Goal: Task Accomplishment & Management: Complete application form

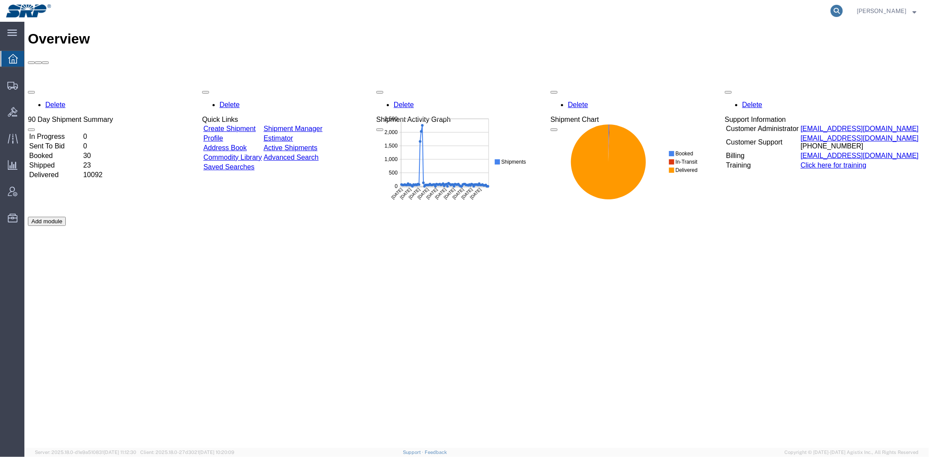
click at [835, 10] on icon at bounding box center [836, 11] width 12 height 12
click at [799, 11] on input "search" at bounding box center [698, 10] width 265 height 21
paste input "13969671"
type input "13969671"
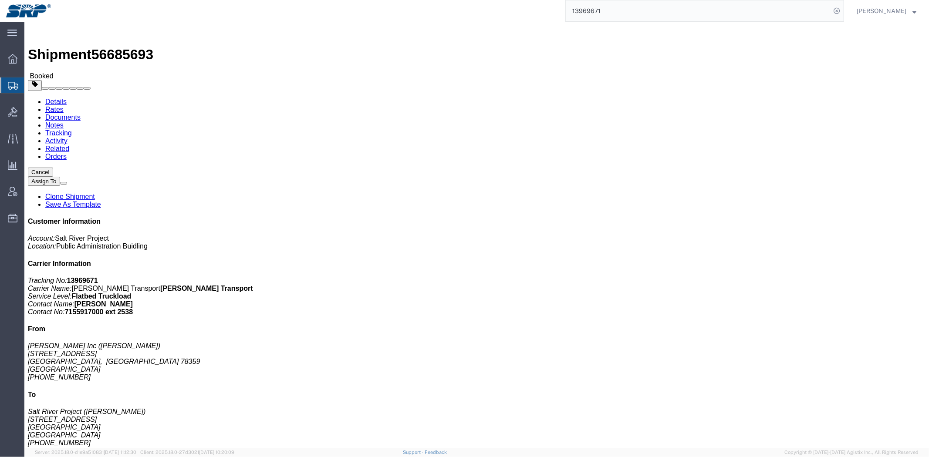
click link "Notes"
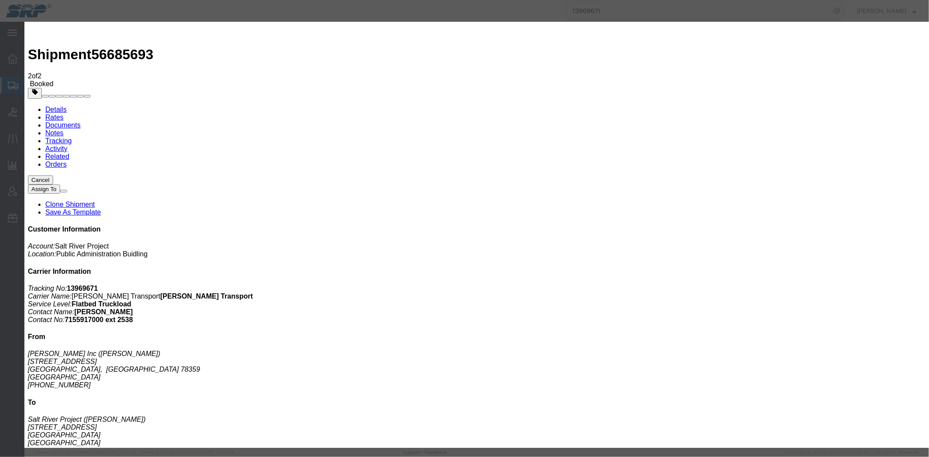
select select "INVOICE_NOTES"
select select "PRIVATE_TO_ACCOUNT"
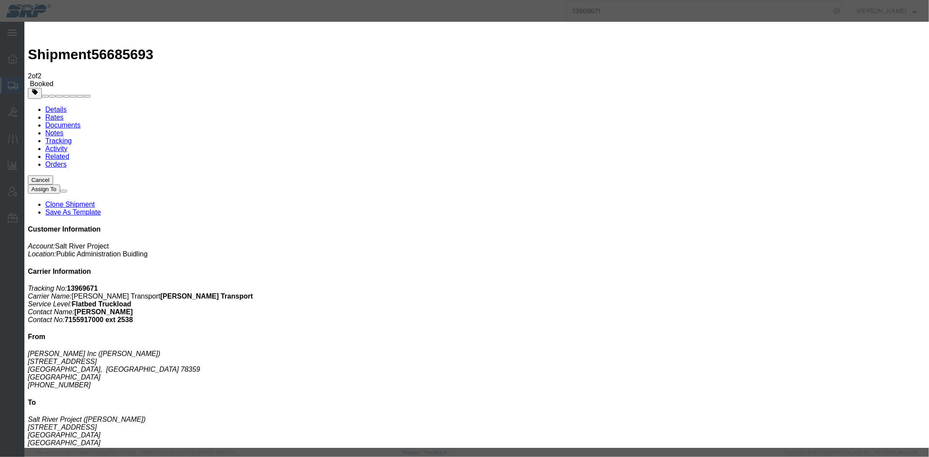
paste textarea "358665"
type textarea "358665 $3100"
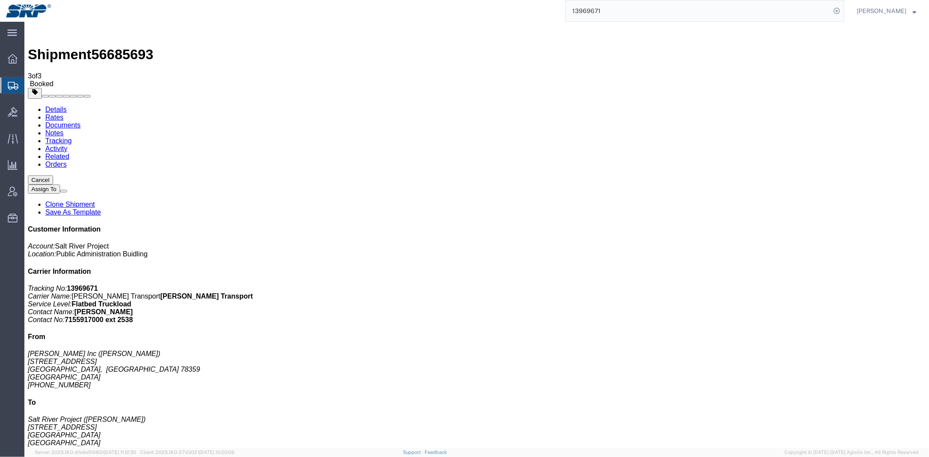
click at [63, 113] on link "Rates" at bounding box center [54, 116] width 18 height 7
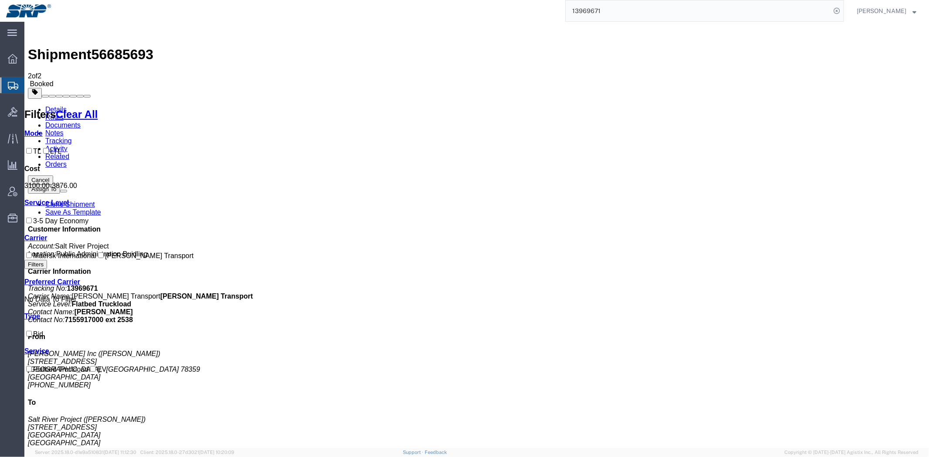
click at [71, 137] on link "Tracking" at bounding box center [58, 140] width 27 height 7
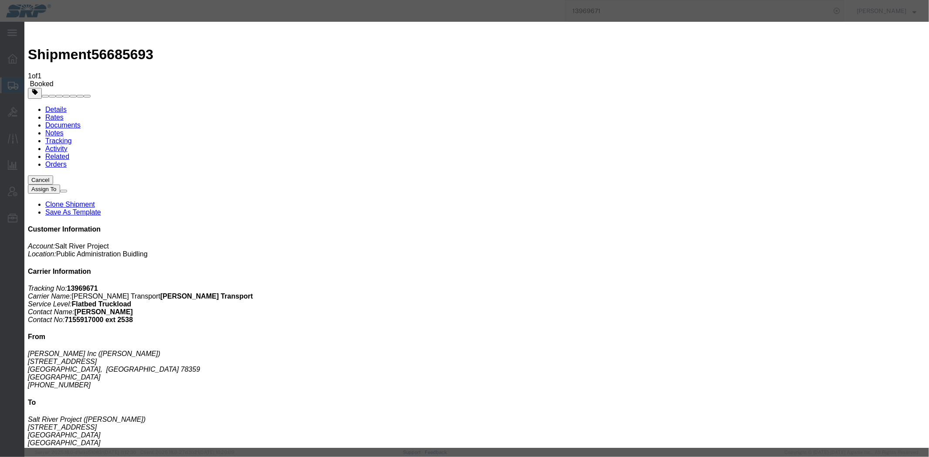
type input "09/10/2025"
type input "11:00 AM"
select select "DELIVRED"
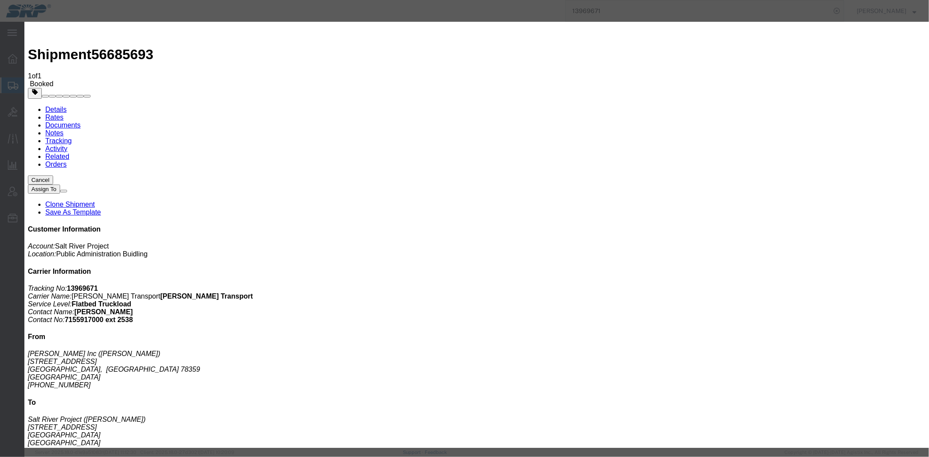
type input "09/05/2025"
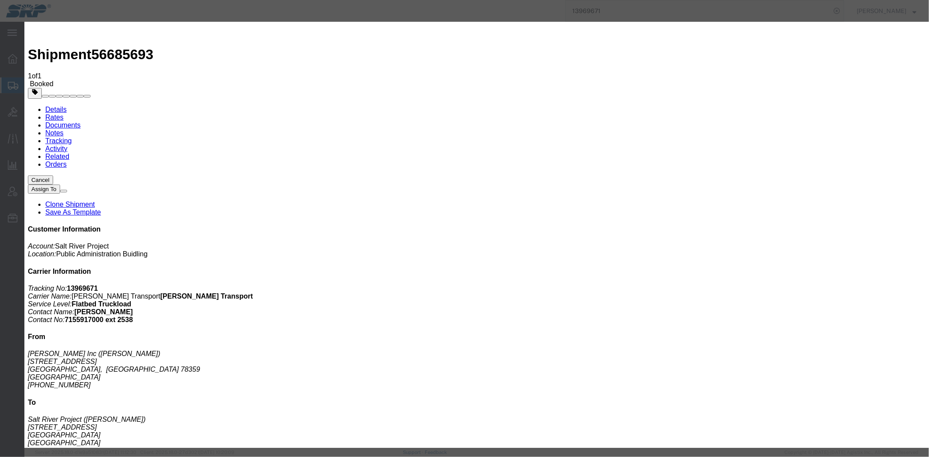
type input "09/10/2025"
type input "11:00 AM"
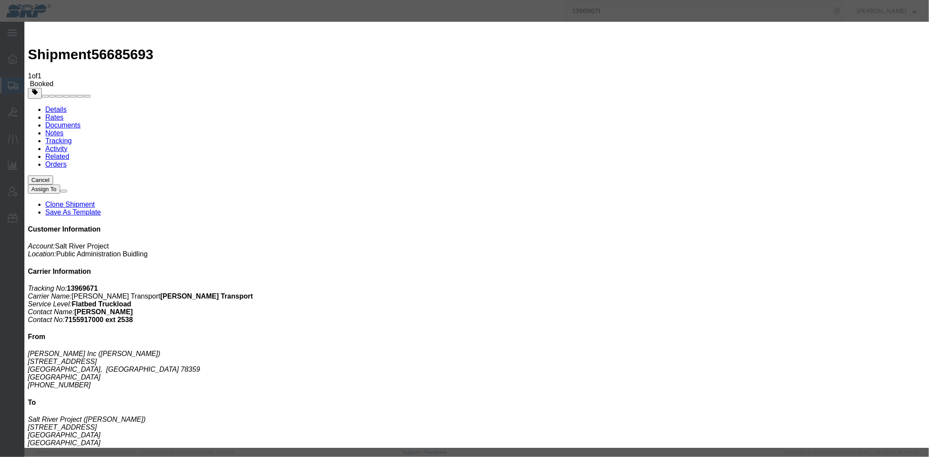
select select "DELIVRED"
drag, startPoint x: 266, startPoint y: 151, endPoint x: 272, endPoint y: 153, distance: 6.6
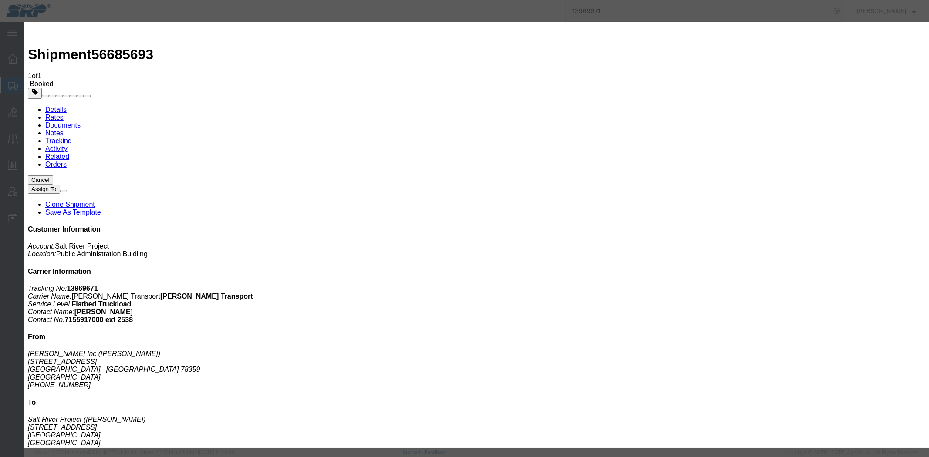
type input "09/05/2025"
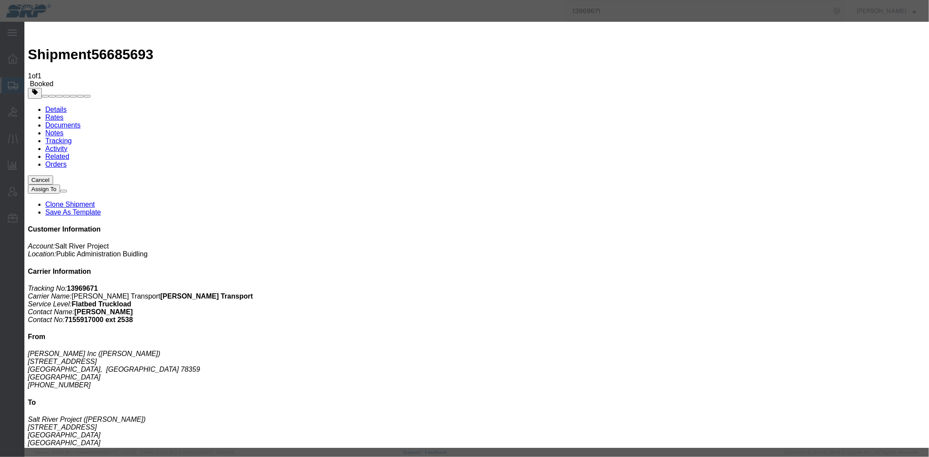
type input "09/10/2025"
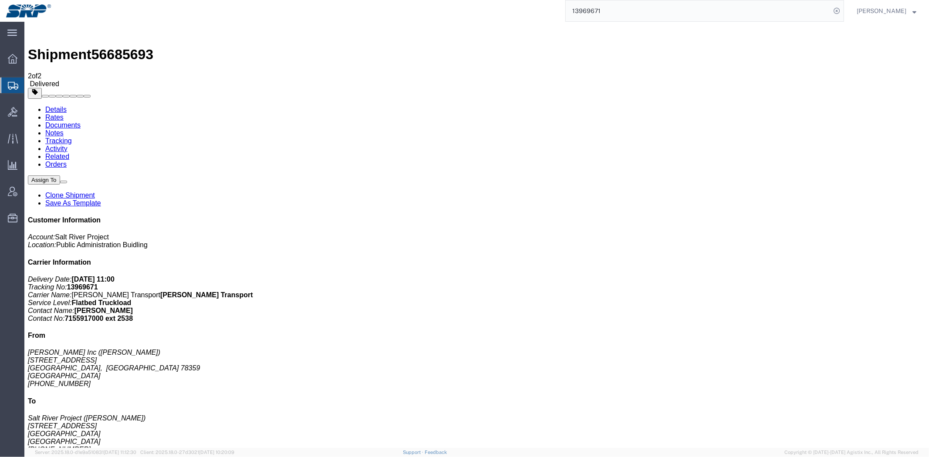
click at [53, 105] on link "Details" at bounding box center [55, 108] width 21 height 7
click b "4500339897"
copy b "4500339897"
click at [0, 0] on span "Shipment Manager" at bounding box center [0, 0] width 0 height 0
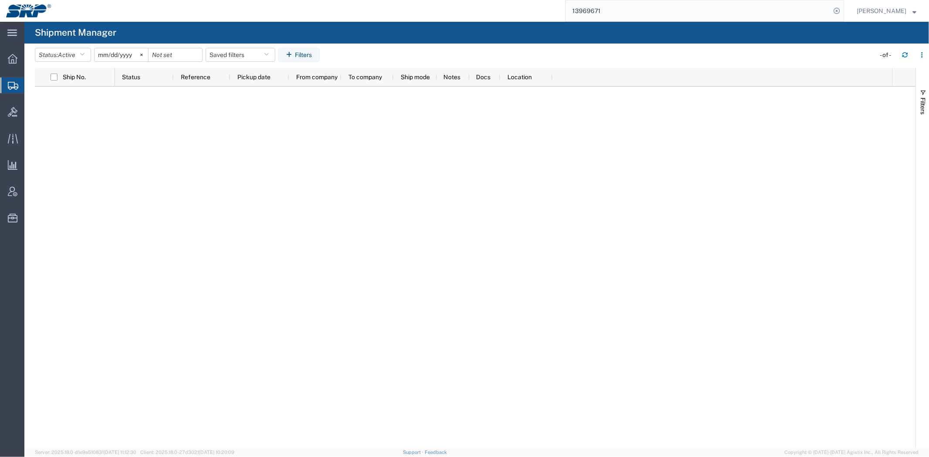
click at [772, 14] on input "13969671" at bounding box center [698, 10] width 265 height 21
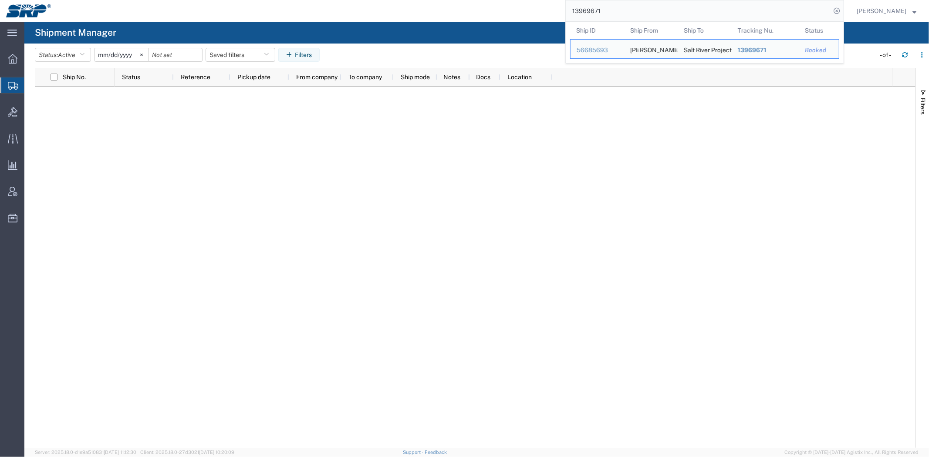
click at [772, 14] on input "13969671" at bounding box center [698, 10] width 265 height 21
paste input "56598527"
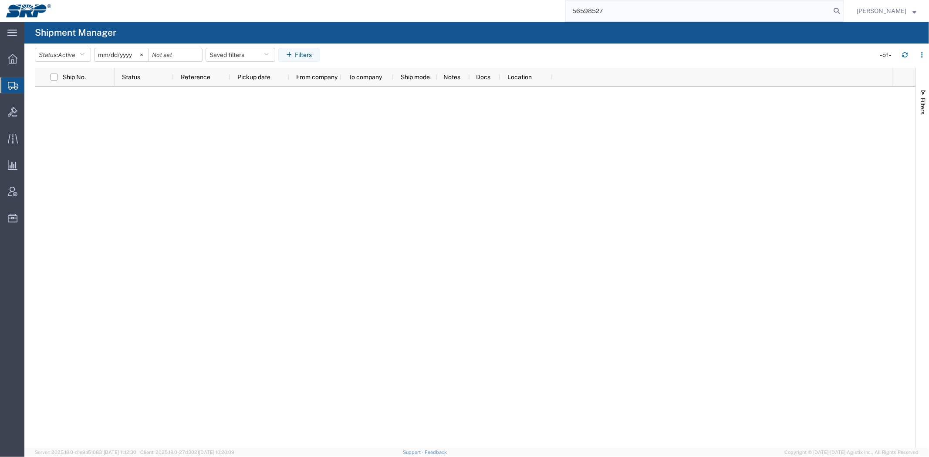
type input "56598527"
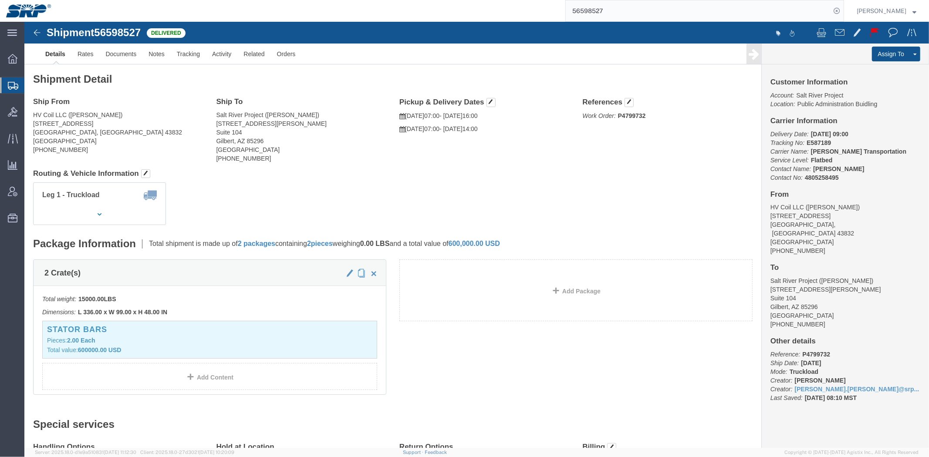
click at [0, 0] on span "Shipment Manager" at bounding box center [0, 0] width 0 height 0
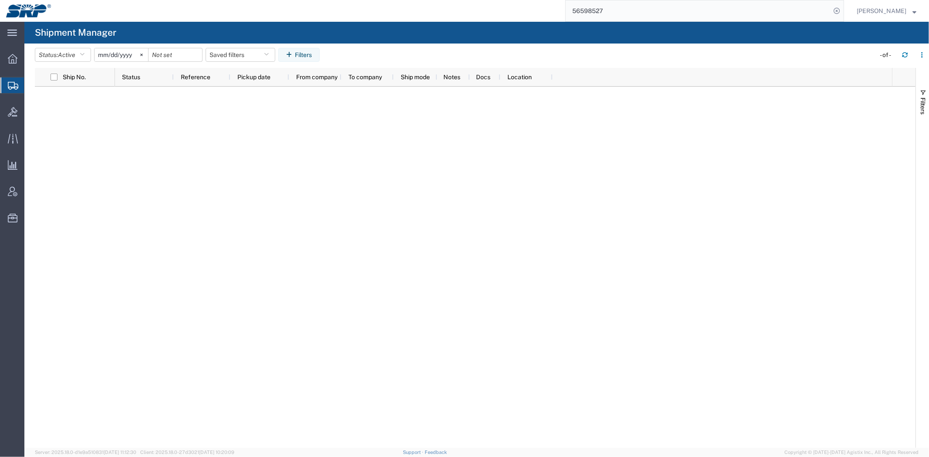
click at [450, 279] on div at bounding box center [503, 267] width 777 height 361
drag, startPoint x: 429, startPoint y: 42, endPoint x: 488, endPoint y: 33, distance: 59.9
click at [430, 42] on agx-page-header "Shipment Manager" at bounding box center [476, 33] width 904 height 22
click at [838, 13] on icon at bounding box center [836, 11] width 12 height 12
click at [429, 57] on agx-table-filter-chips "Status: Active Active All Approved Booked Canceled Delivered Denied New On Hold…" at bounding box center [453, 58] width 836 height 20
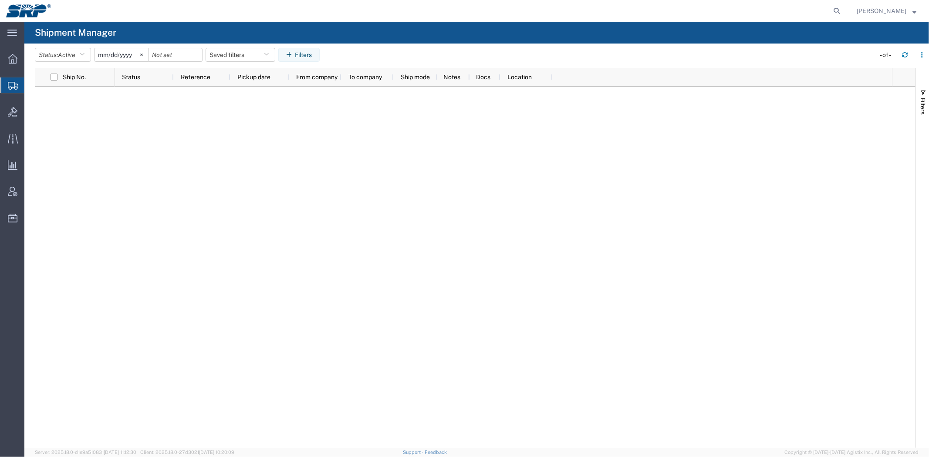
click at [513, 170] on div at bounding box center [503, 267] width 777 height 361
click at [160, 148] on div at bounding box center [503, 267] width 777 height 361
click at [834, 15] on icon at bounding box center [836, 11] width 12 height 12
click at [809, 15] on input "search" at bounding box center [698, 10] width 265 height 21
paste input "393075720553"
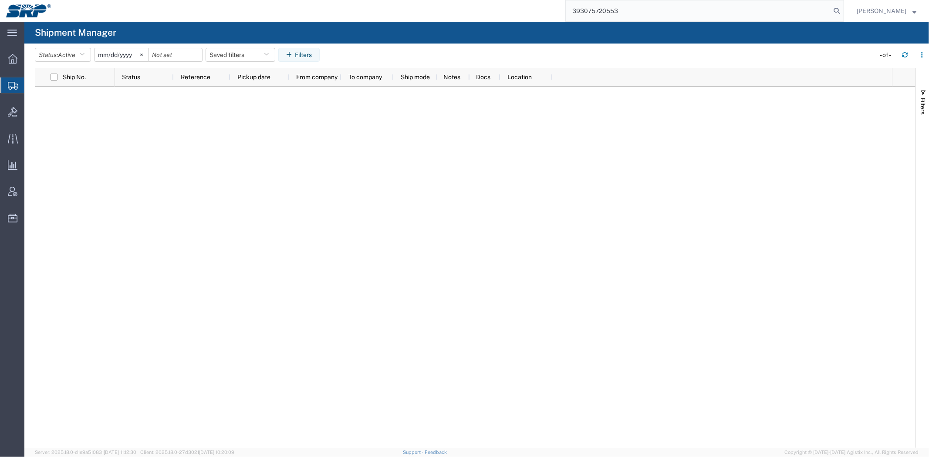
type input "393075720553"
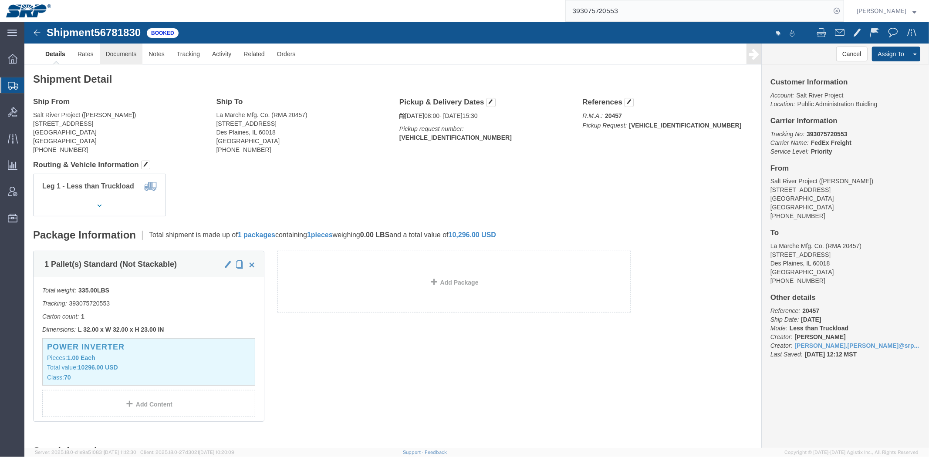
click link "Documents"
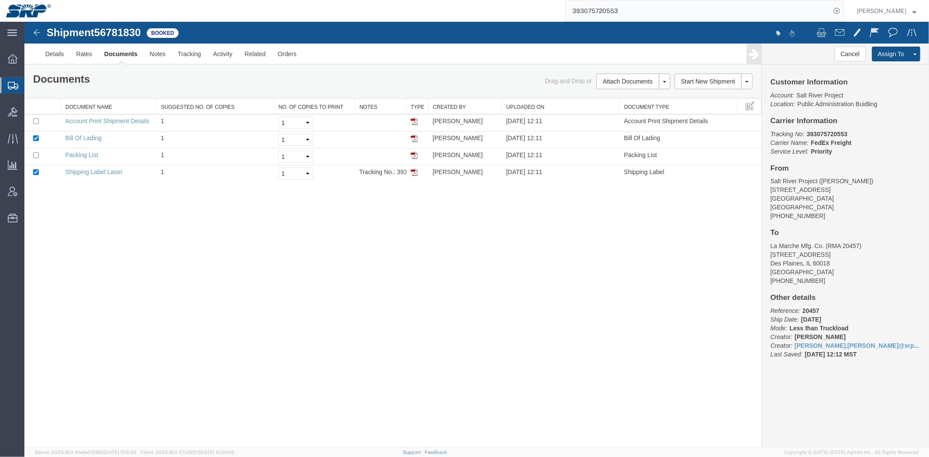
click at [24, 21] on link "Email Documents" at bounding box center [24, 21] width 0 height 0
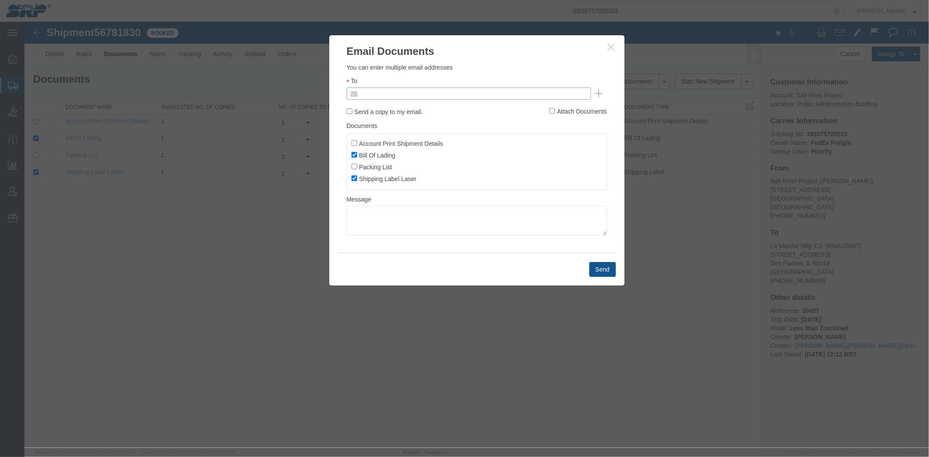
click at [404, 94] on input "text" at bounding box center [409, 93] width 102 height 11
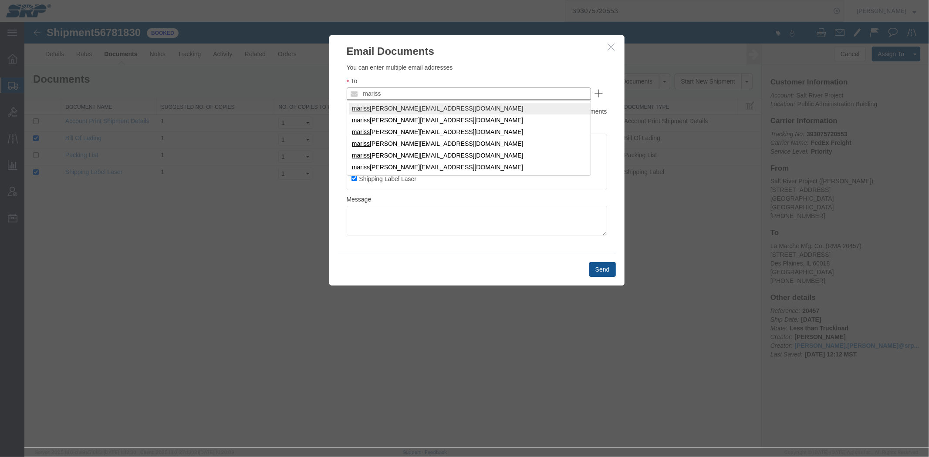
type input "mariss"
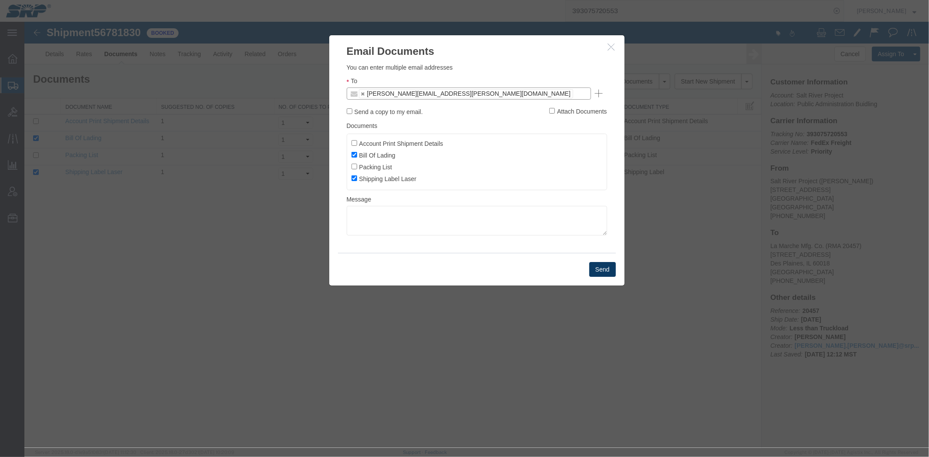
click at [596, 270] on button "Send" at bounding box center [602, 269] width 27 height 15
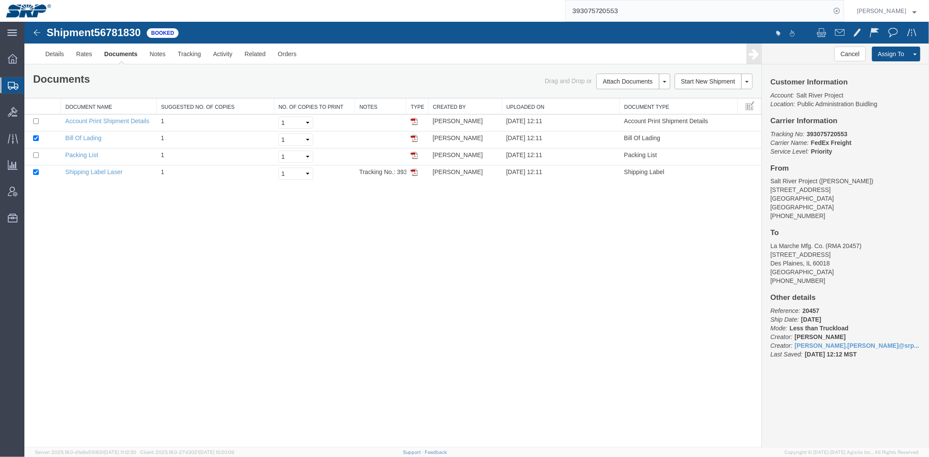
click at [0, 0] on span "Shipment Manager" at bounding box center [0, 0] width 0 height 0
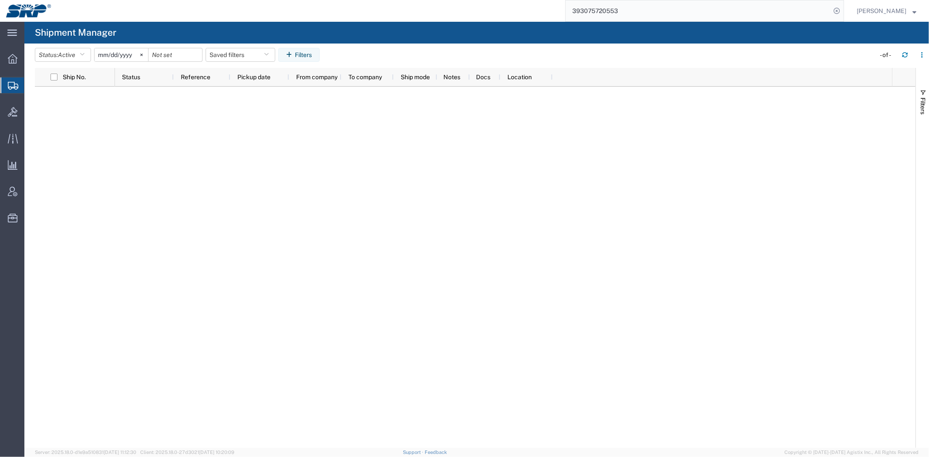
click at [468, 311] on div at bounding box center [503, 267] width 777 height 361
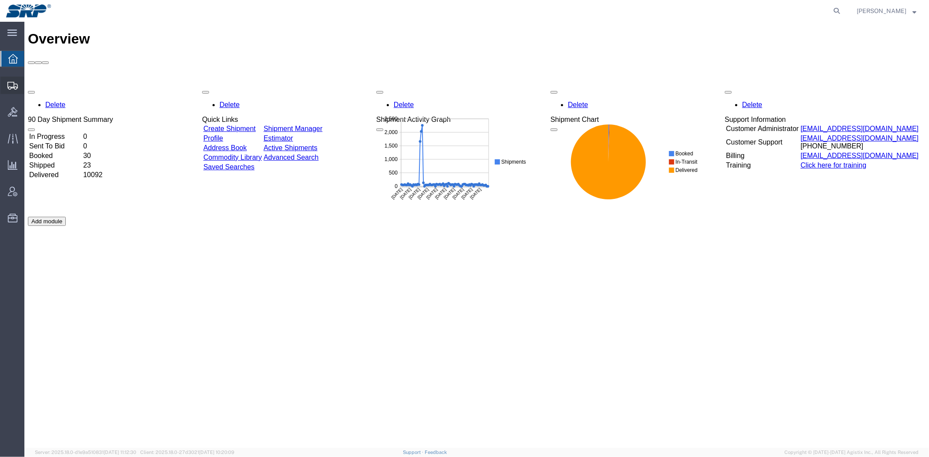
click at [0, 0] on span "Shipment Manager" at bounding box center [0, 0] width 0 height 0
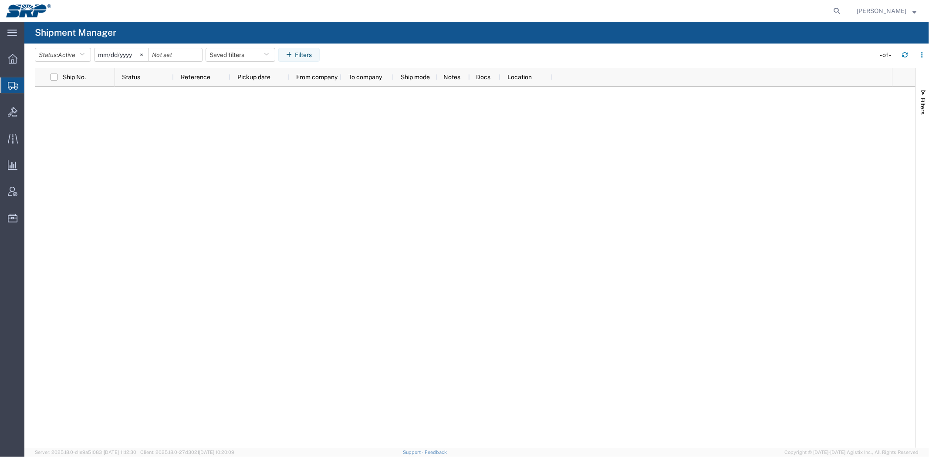
click at [0, 0] on span "Create Shipment" at bounding box center [0, 0] width 0 height 0
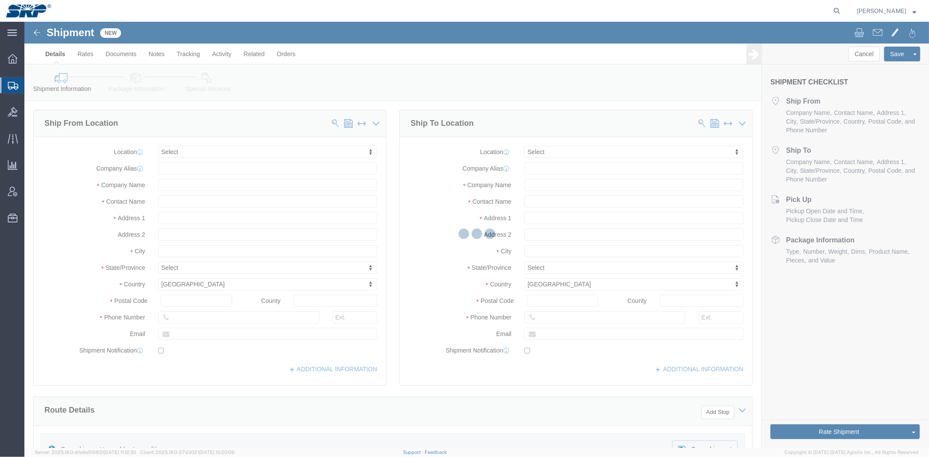
select select
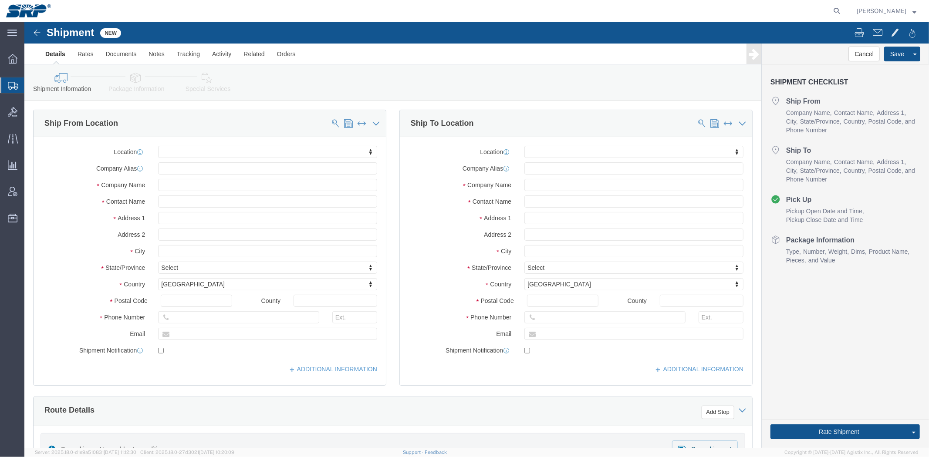
click div "Location My Profile Location [GEOGRAPHIC_DATA] Facility [GEOGRAPHIC_DATA] [GEOG…"
type input "agu"
select select "54824"
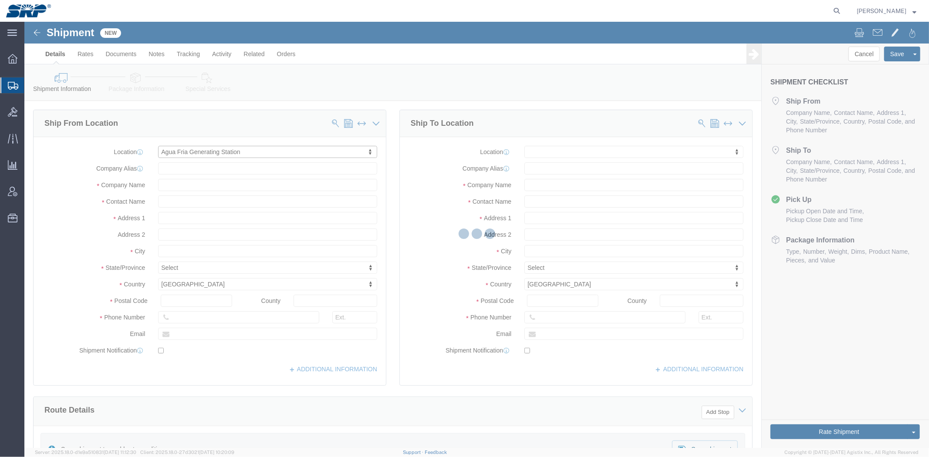
select select "AZ"
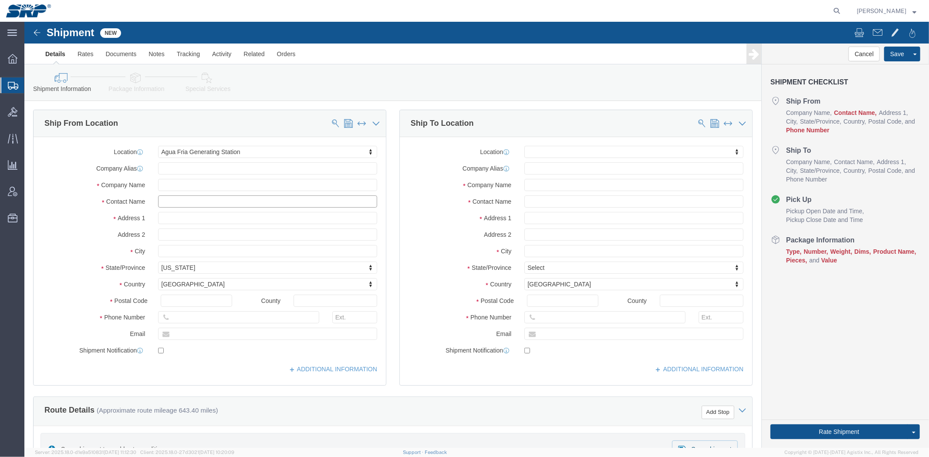
click input "text"
type input "[PERSON_NAME]"
drag, startPoint x: 157, startPoint y: 148, endPoint x: 47, endPoint y: 131, distance: 111.6
click div "Location [GEOGRAPHIC_DATA] My Profile Location [GEOGRAPHIC_DATA] Facility 27th …"
type input "AFS"
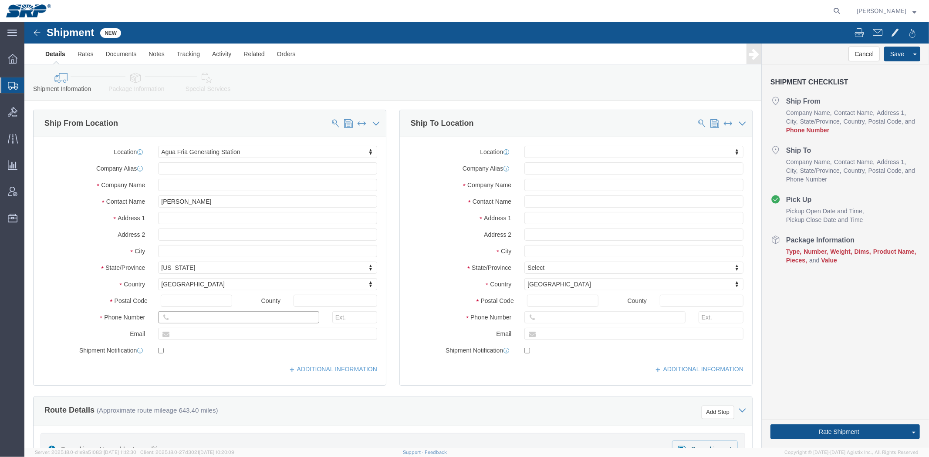
click input "text"
type input "[PHONE_NUMBER]"
click div "Location My Profile Location [GEOGRAPHIC_DATA] Facility [GEOGRAPHIC_DATA] [GEOG…"
click input "text"
paste input "La Marche Mfg. Co."
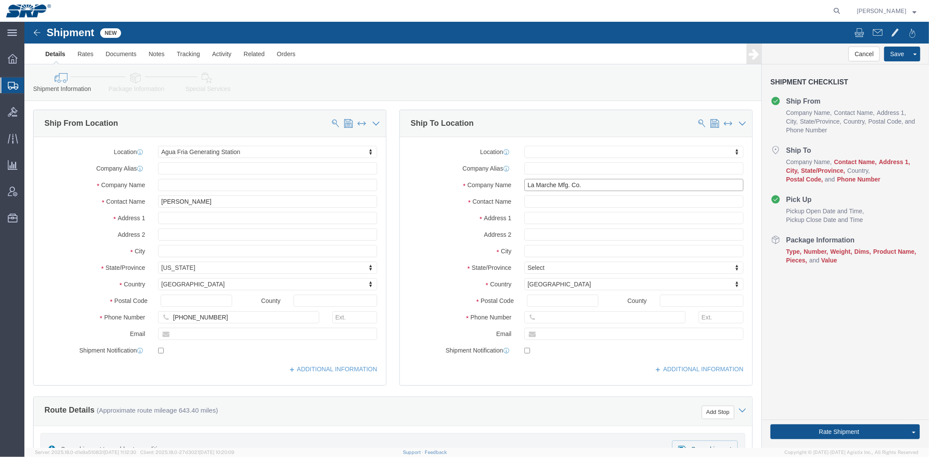
type input "La Marche Mfg. Co."
click input "text"
paste input "[STREET_ADDRESS]"
type input "[STREET_ADDRESS]"
click input "text"
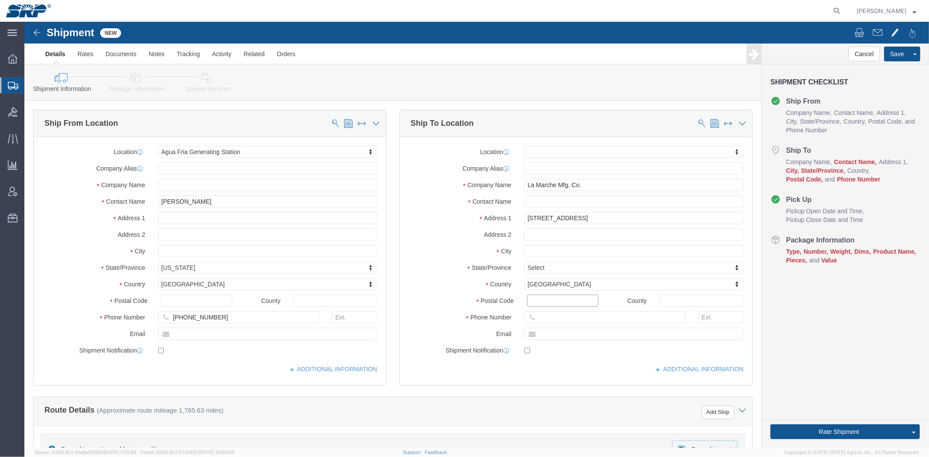
click input "Postal Code"
type input "il"
click div "il"
click input "text"
paste input "Des Plaines"
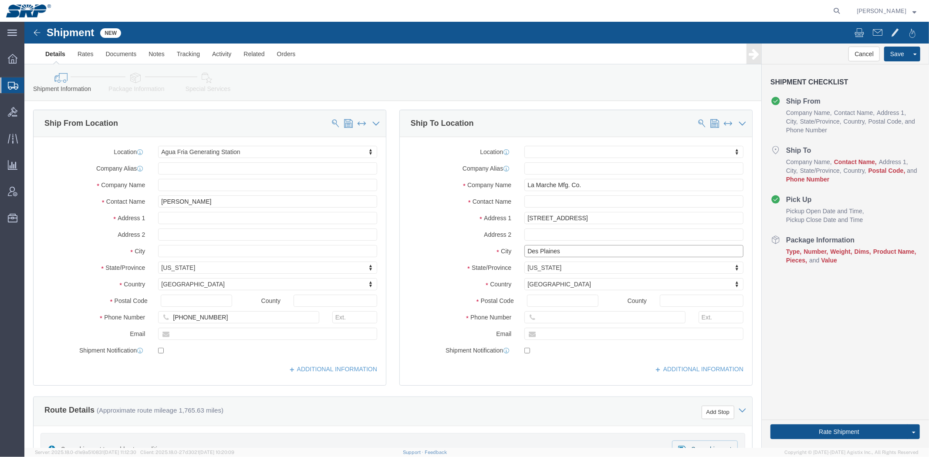
type input "Des Plaines"
click input "Postal Code"
paste input "60018"
type input "60018"
click input "text"
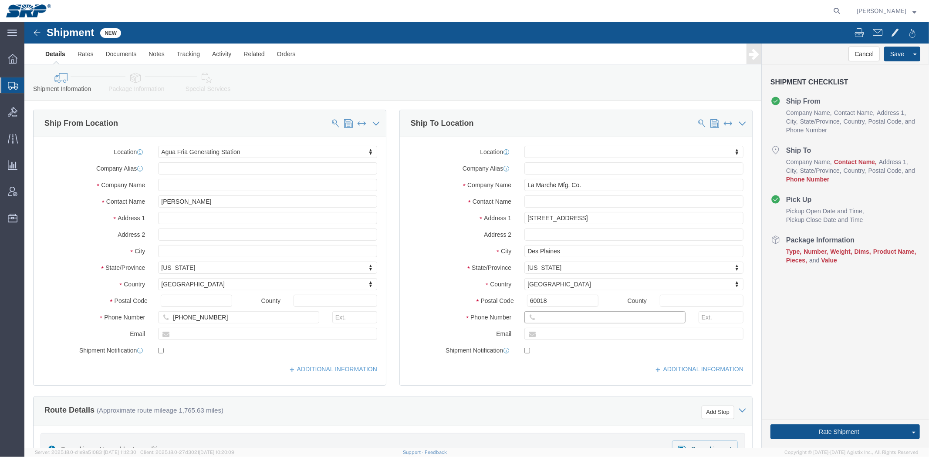
paste input "847) 299-1188"
drag, startPoint x: 526, startPoint y: 296, endPoint x: 480, endPoint y: 301, distance: 46.0
click div "Phone Number 847) 299-1188 7"
type input "[PHONE_NUMBER]"
click div "Location My Profile Location [GEOGRAPHIC_DATA] Facility [GEOGRAPHIC_DATA] [GEOG…"
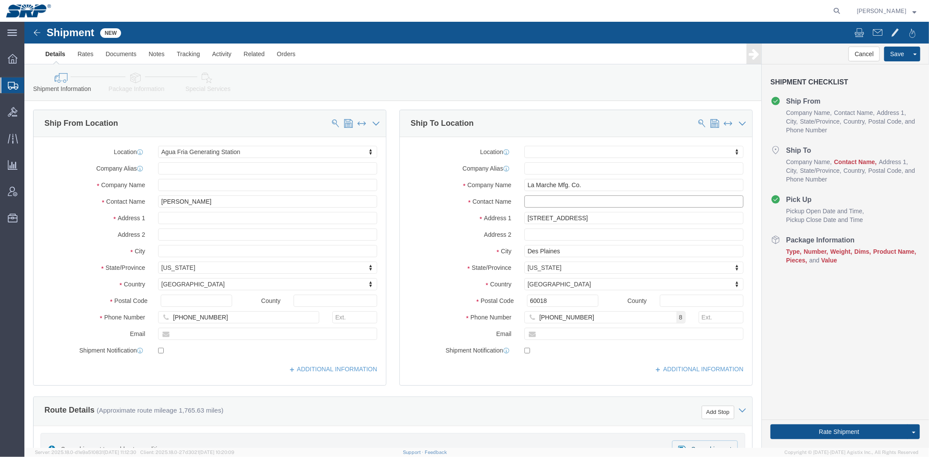
drag, startPoint x: 507, startPoint y: 185, endPoint x: 564, endPoint y: 175, distance: 57.9
click input "text"
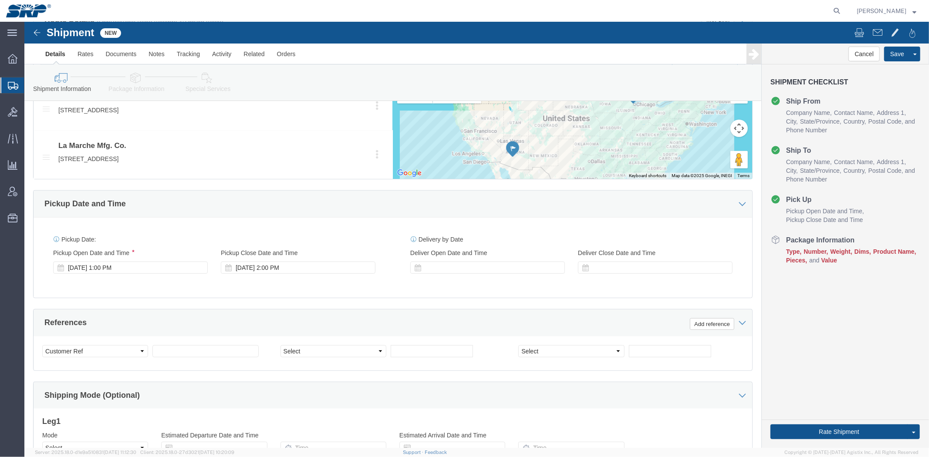
scroll to position [484, 0]
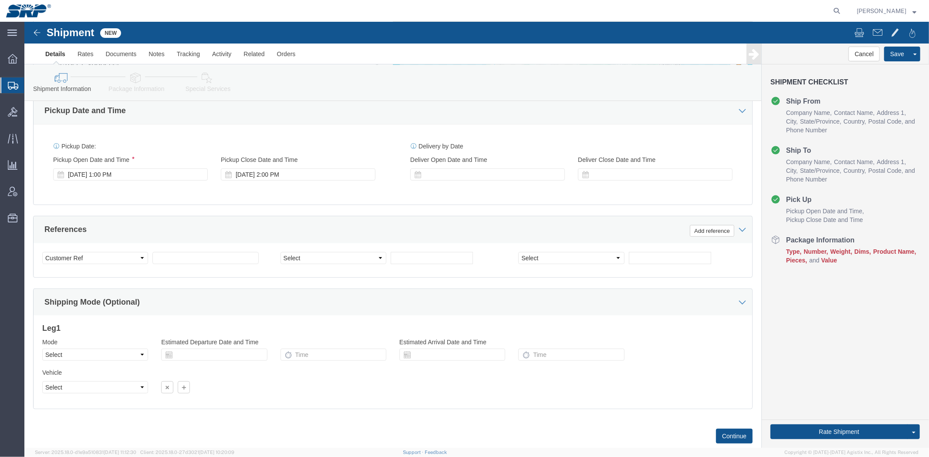
type input "Returns"
drag, startPoint x: 81, startPoint y: 238, endPoint x: 71, endPoint y: 232, distance: 12.7
click select "Select Account Type Activity ID Airline Appointment Number ASN Batch Request # …"
select select "RMA"
click select "Select Account Type Activity ID Airline Appointment Number ASN Batch Request # …"
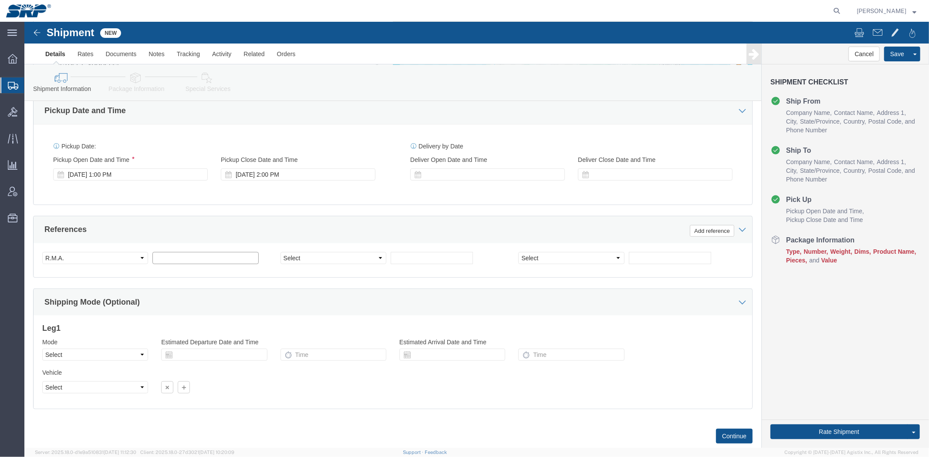
click input "text"
paste input "20457"
type input "20457"
click div "[DATE] 1:00 PM"
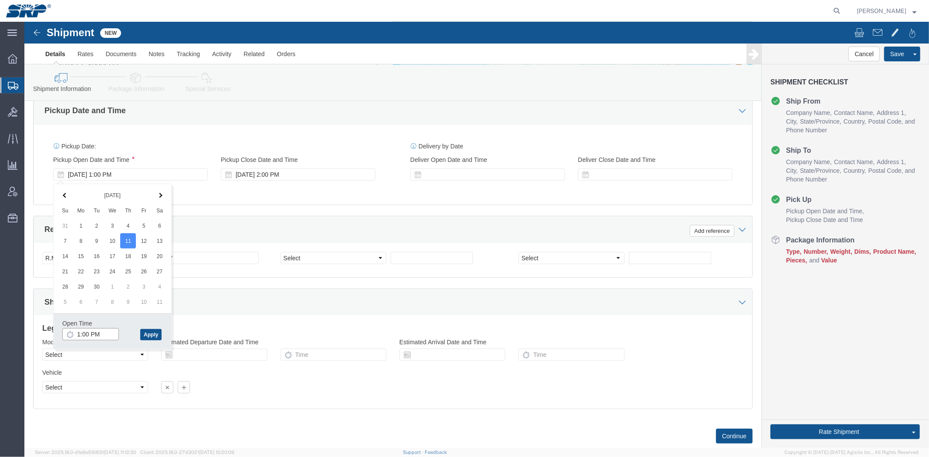
click input "1:00 PM"
type input "8:00 AM"
click div "Open Time 8:00 AM [DATE] 1:00 PM - [DATE] 1:00 PM Cancel Apply"
click button "Apply"
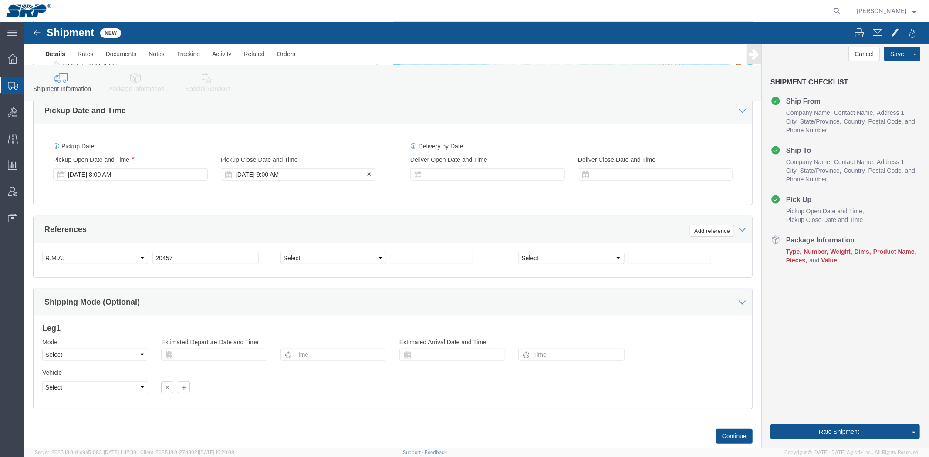
click div "[DATE] 9:00 AM"
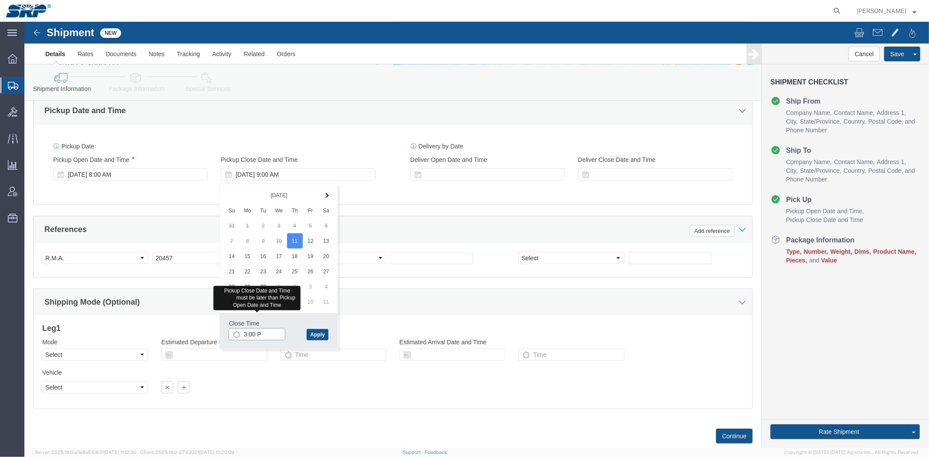
type input "3:00 PM"
click button "Apply"
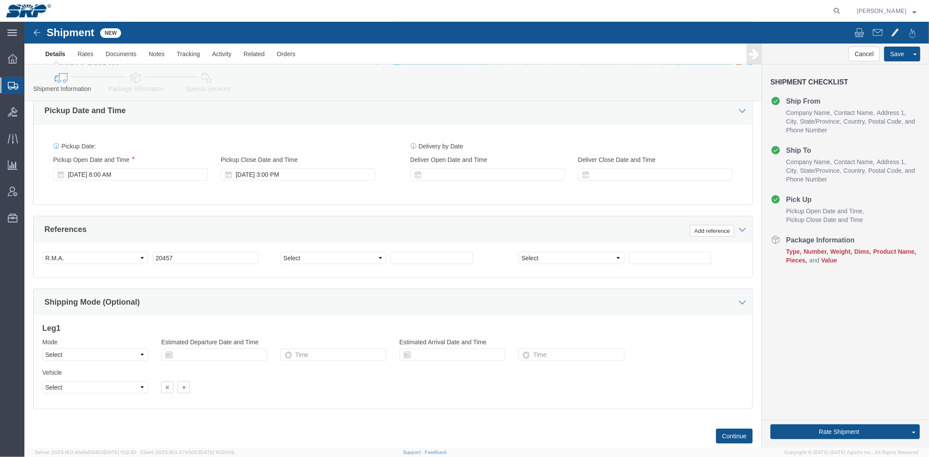
click div "Ship From Location Location [GEOGRAPHIC_DATA] My Profile Location [GEOGRAPHIC_D…"
click div "Mode Select Air Less than Truckload Multi-Leg Ocean Freight Rail Small Parcel T…"
click select "Select Air Less than Truckload Multi-Leg Ocean Freight Rail Small Parcel Truckl…"
select select "LTL"
click select "Select Air Less than Truckload Multi-Leg Ocean Freight Rail Small Parcel Truckl…"
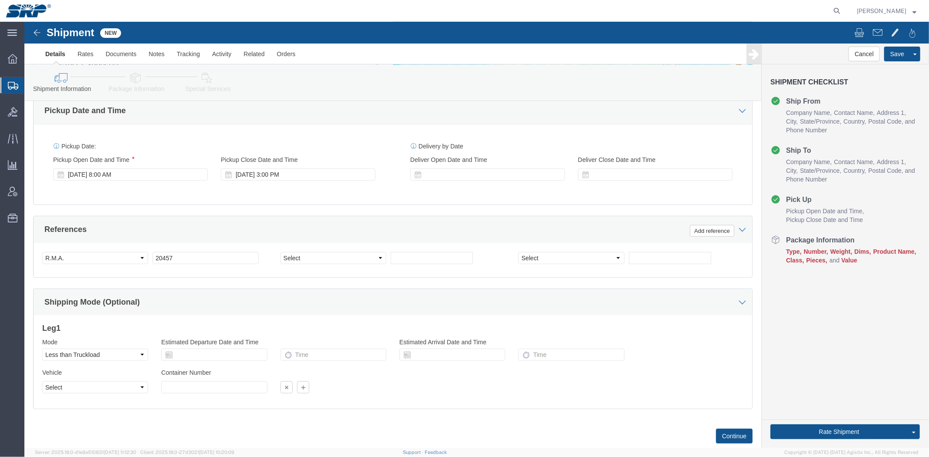
drag, startPoint x: 283, startPoint y: 321, endPoint x: 182, endPoint y: 81, distance: 260.2
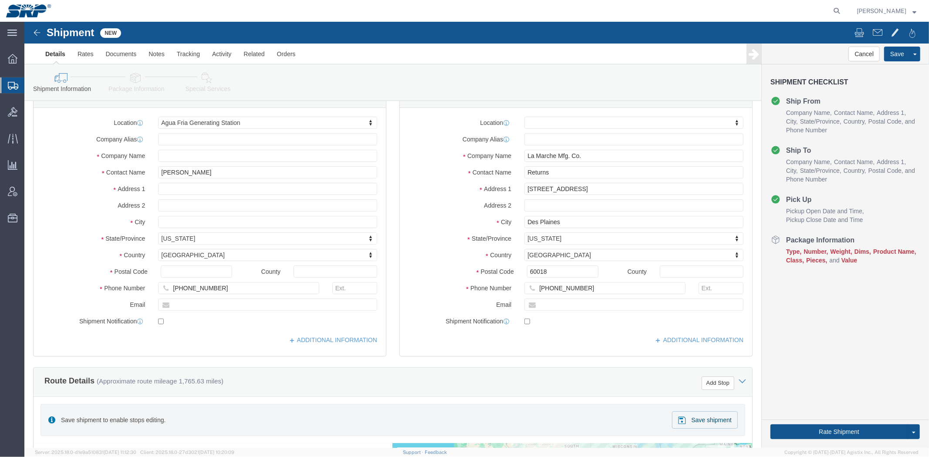
scroll to position [0, 0]
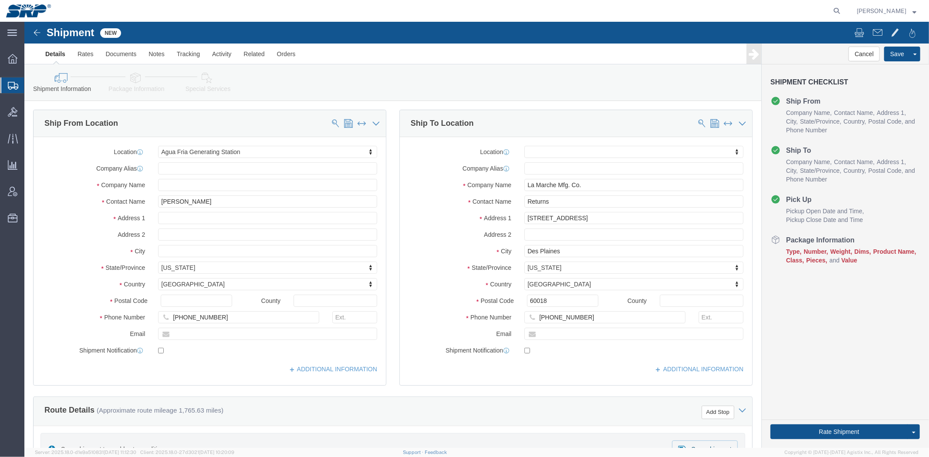
drag, startPoint x: 324, startPoint y: 293, endPoint x: 290, endPoint y: 84, distance: 211.8
click link "Package Information"
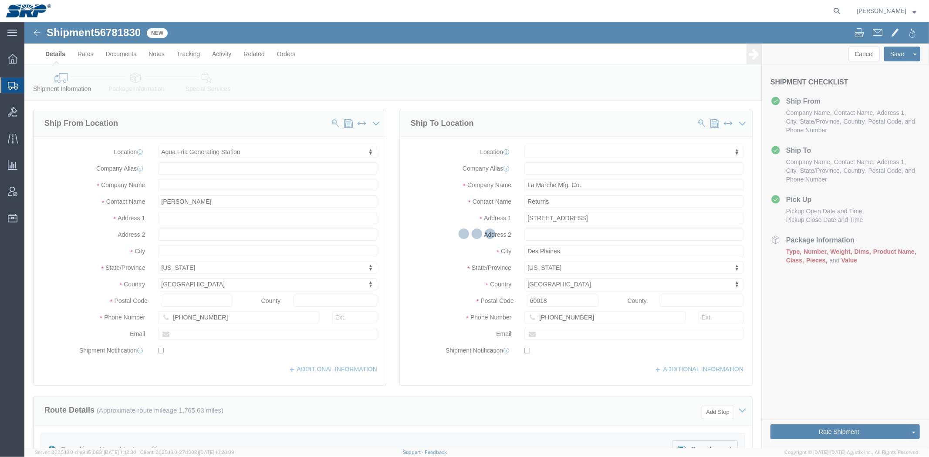
select select "54824"
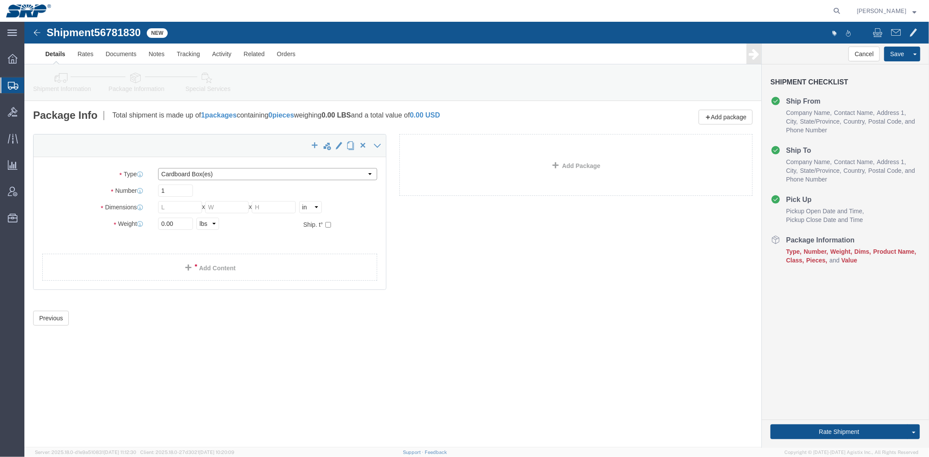
click select "Select Bale(s) Basket(s) Bolt(s) Bottle(s) Buckets Bulk Bundle(s) Can(s) Cardbo…"
select select "PSNS"
click select "Select Bale(s) Basket(s) Bolt(s) Bottle(s) Buckets Bulk Bundle(s) Can(s) Cardbo…"
click input "text"
type input "32"
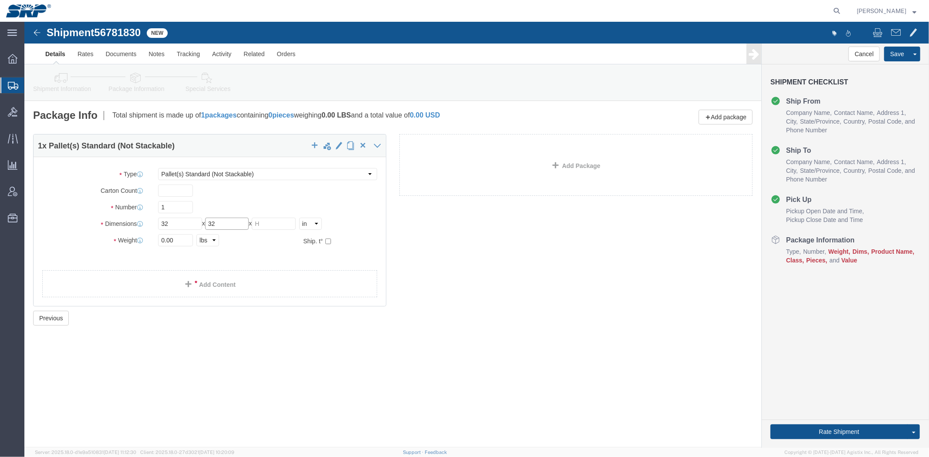
type input "32"
type input "23"
click input "text"
type input "1"
drag, startPoint x: 152, startPoint y: 216, endPoint x: 91, endPoint y: 225, distance: 62.5
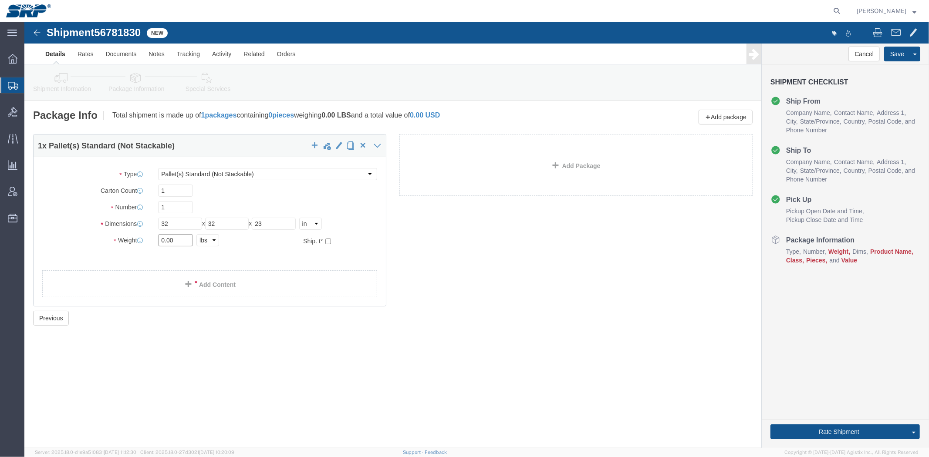
click div "Weight 0.00 Select kgs lbs Ship. t°"
type input "335"
click div "Package Type Select Bale(s) Basket(s) Bolt(s) Bottle(s) Buckets Bulk Bundle(s) …"
click link "Add Content"
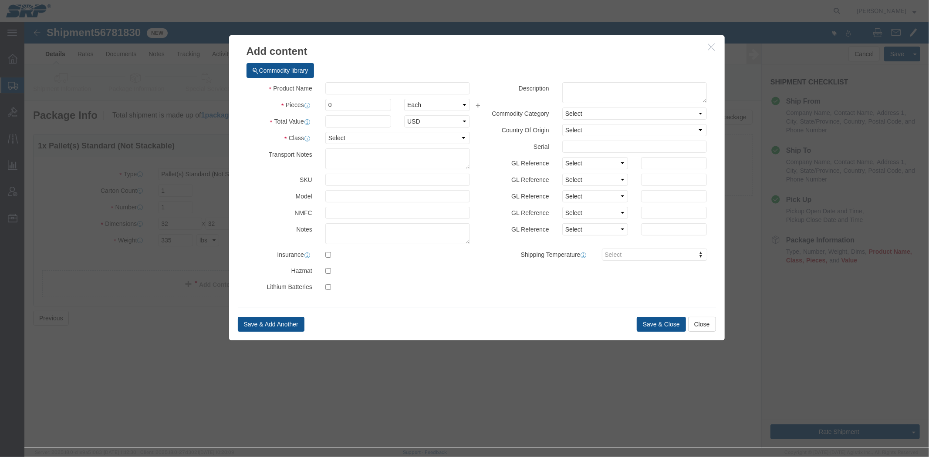
click html "Shipment 56781830 New Details Rates Documents Notes Tracking Activity Related O…"
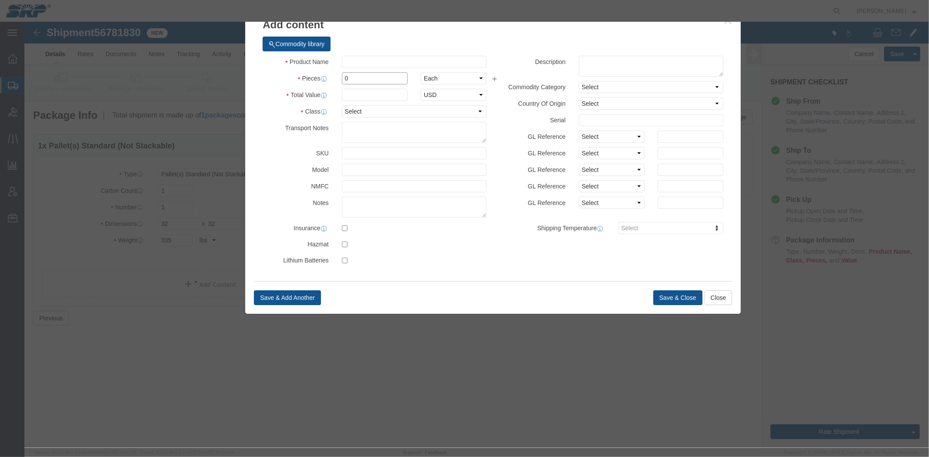
drag, startPoint x: 341, startPoint y: 55, endPoint x: 296, endPoint y: 54, distance: 44.4
click div "Pieces 0 Select Bag Barrels 100Board Feet Bottle Box Blister Pack Carats Can Ca…"
type input "1"
click input "text"
type input "10296"
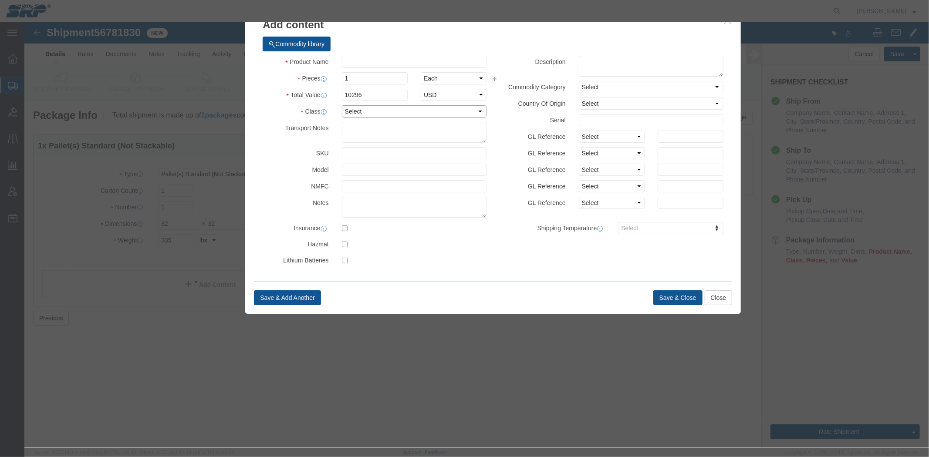
click select "Select 50 55 60 65 70 85 92.5 100 125 175 250 300 400"
select select "70"
click select "Select 50 55 60 65 70 85 92.5 100 125 175 250 300 400"
click input "text"
paste input "Sinewave Inverter"
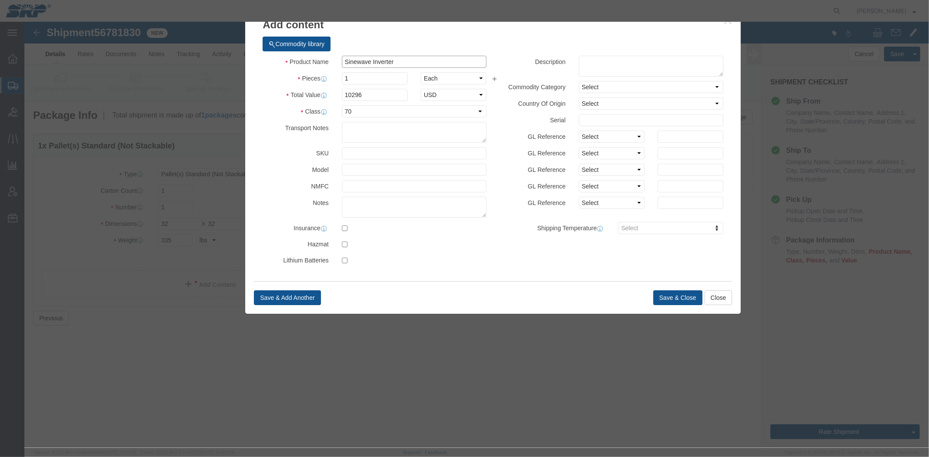
drag, startPoint x: 349, startPoint y: 41, endPoint x: 216, endPoint y: 35, distance: 133.0
click div "Add content Commodity library Product Name Sinewave Inverter Pieces 1 Select Ba…"
click input "Wave Inverter"
drag, startPoint x: 336, startPoint y: 41, endPoint x: 81, endPoint y: 25, distance: 255.7
click div "Add content Commodity library Product Name Wave Inverter Pieces 1 Select Bag Ba…"
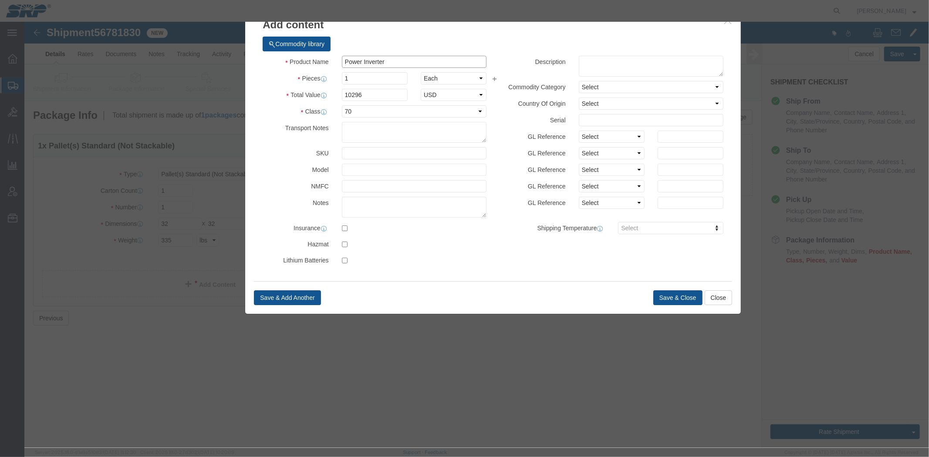
type input "Power Inverter"
click button "Save & Close"
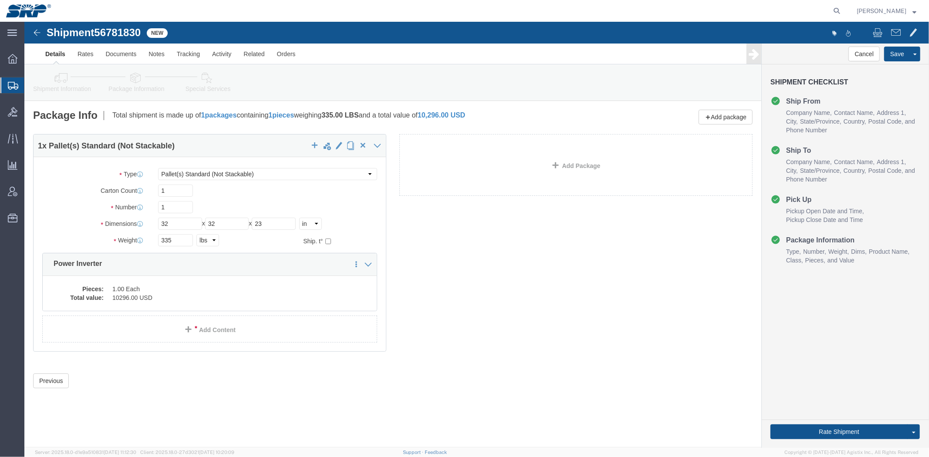
click link "Shipment Information"
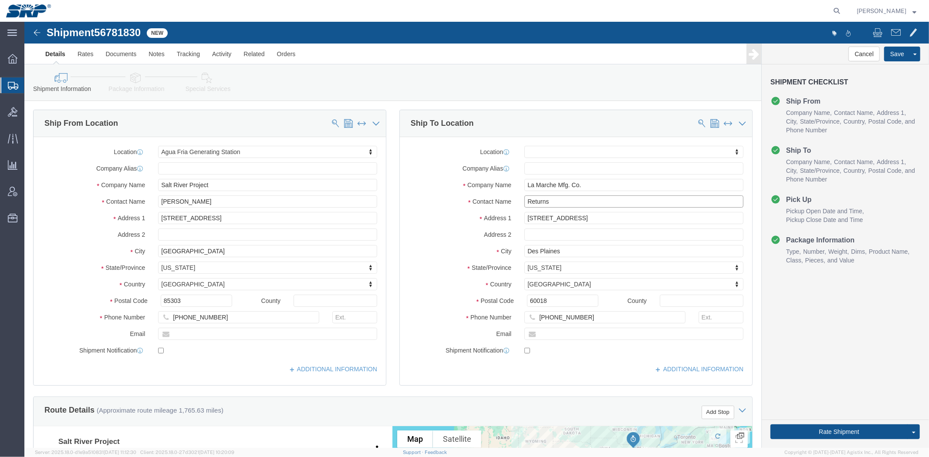
drag, startPoint x: 528, startPoint y: 179, endPoint x: 339, endPoint y: 182, distance: 189.0
click div "Ship From Location Location [GEOGRAPHIC_DATA] My Profile Location [GEOGRAPHIC_D…"
paste input "MA 20457"
type input "RMA 20457"
click div
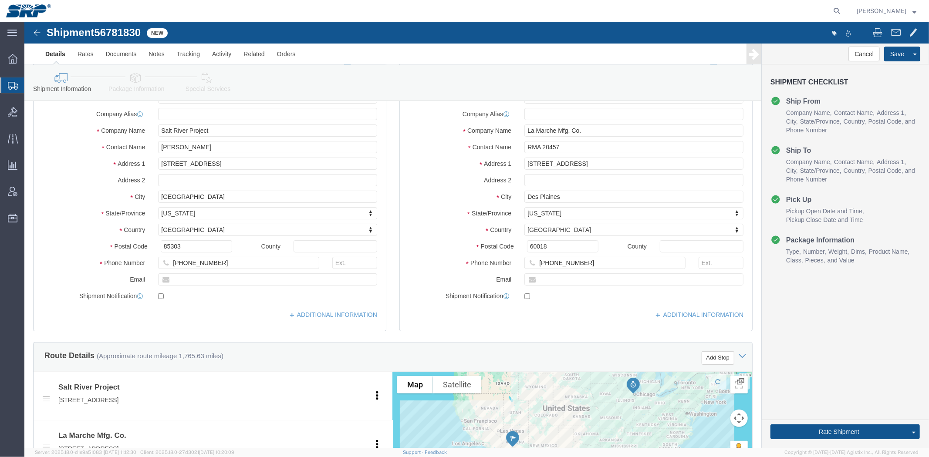
drag, startPoint x: 381, startPoint y: 161, endPoint x: 383, endPoint y: 215, distance: 54.0
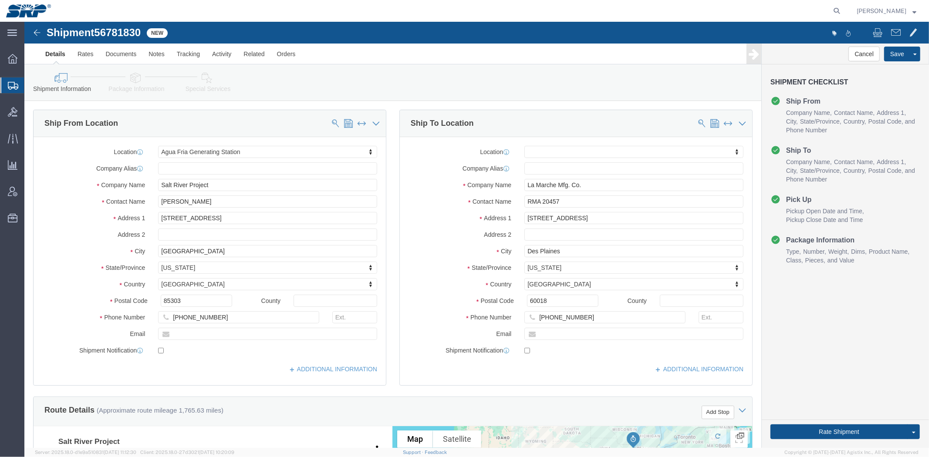
drag, startPoint x: 329, startPoint y: 268, endPoint x: 286, endPoint y: 85, distance: 187.4
click icon
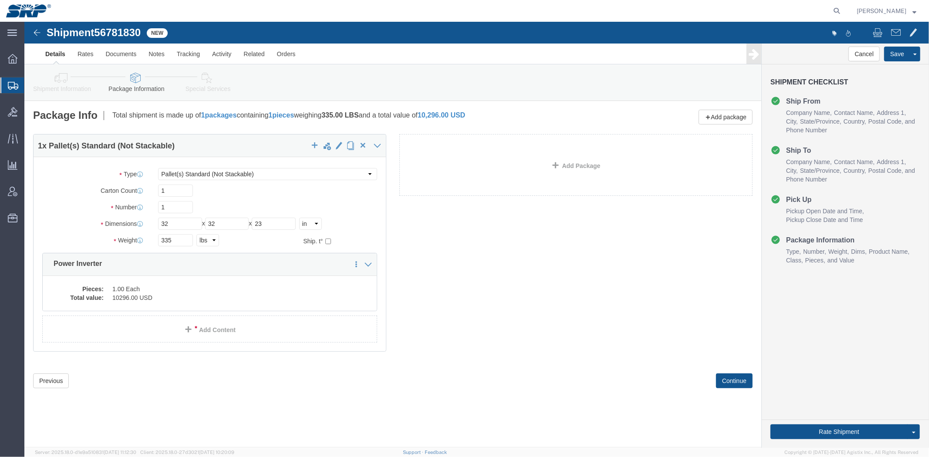
click link "Special Services"
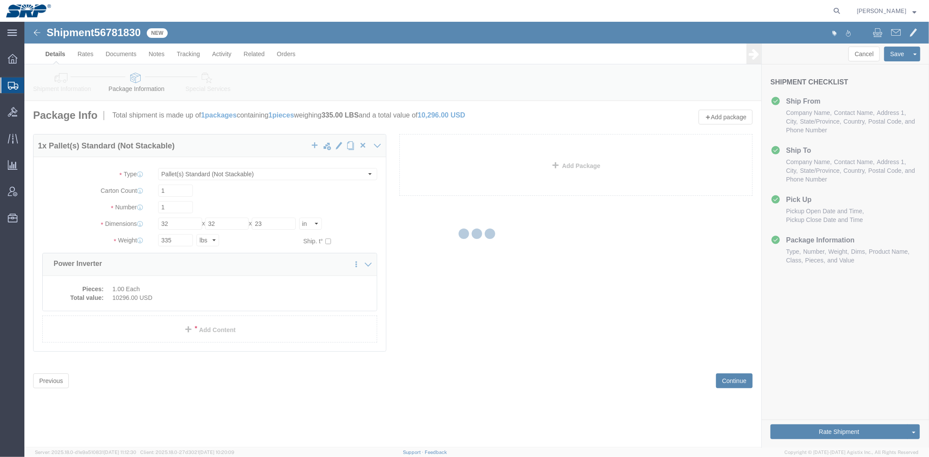
select select
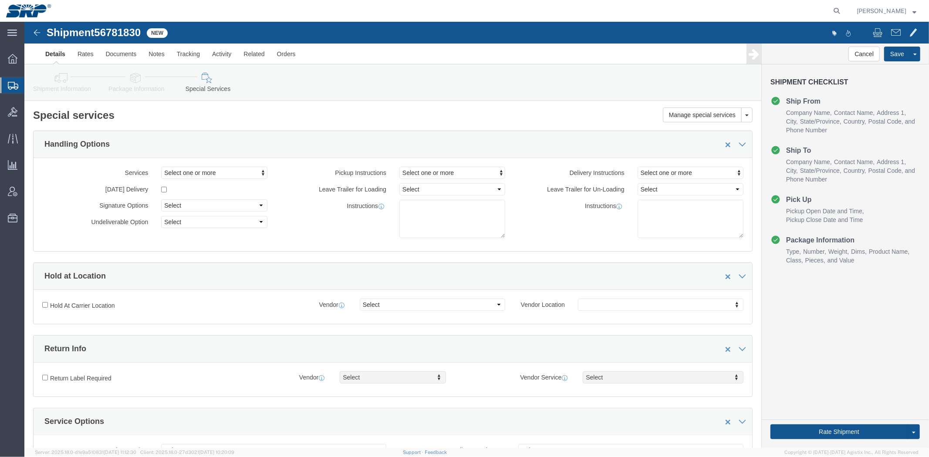
drag, startPoint x: 273, startPoint y: 149, endPoint x: 269, endPoint y: 174, distance: 25.2
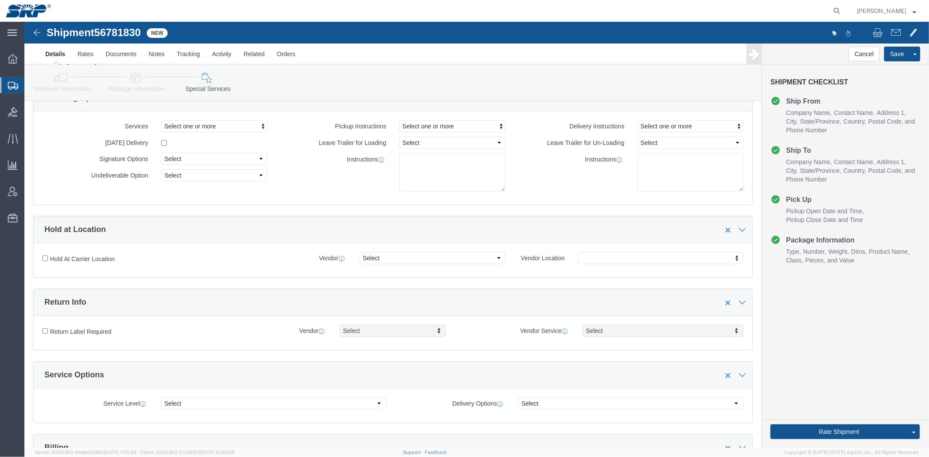
drag, startPoint x: 269, startPoint y: 174, endPoint x: 266, endPoint y: 202, distance: 27.6
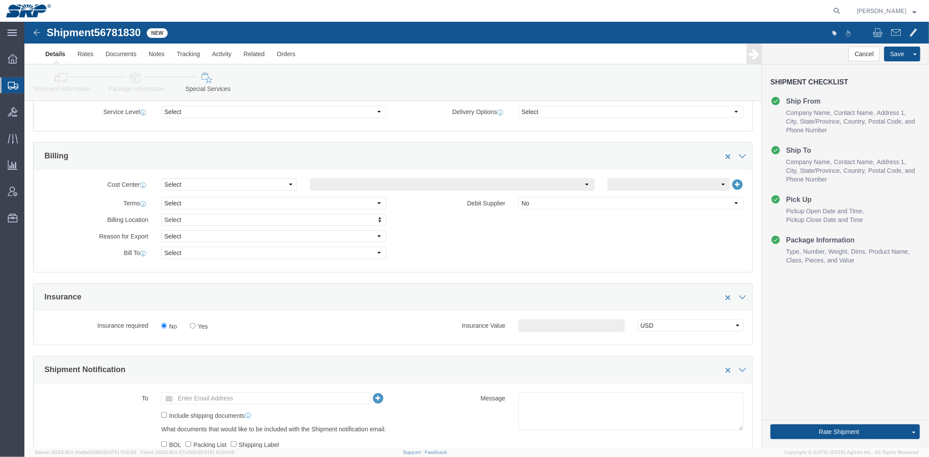
scroll to position [408, 0]
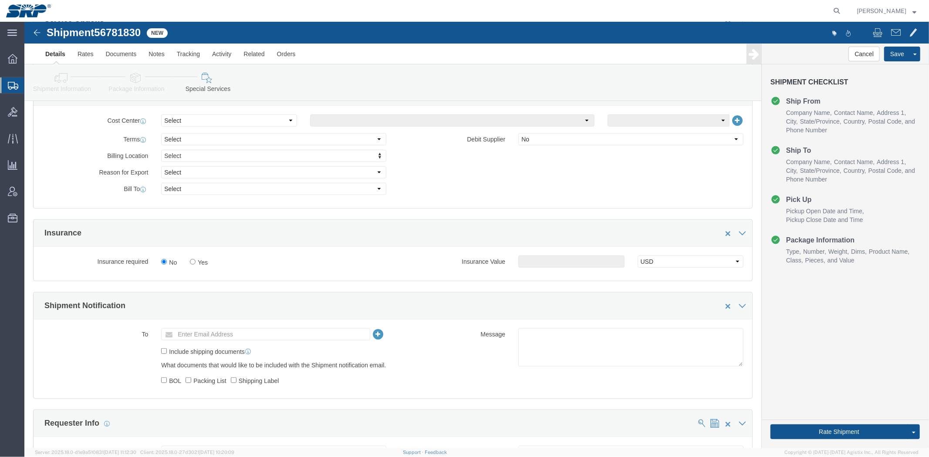
drag, startPoint x: 267, startPoint y: 138, endPoint x: 260, endPoint y: 176, distance: 38.5
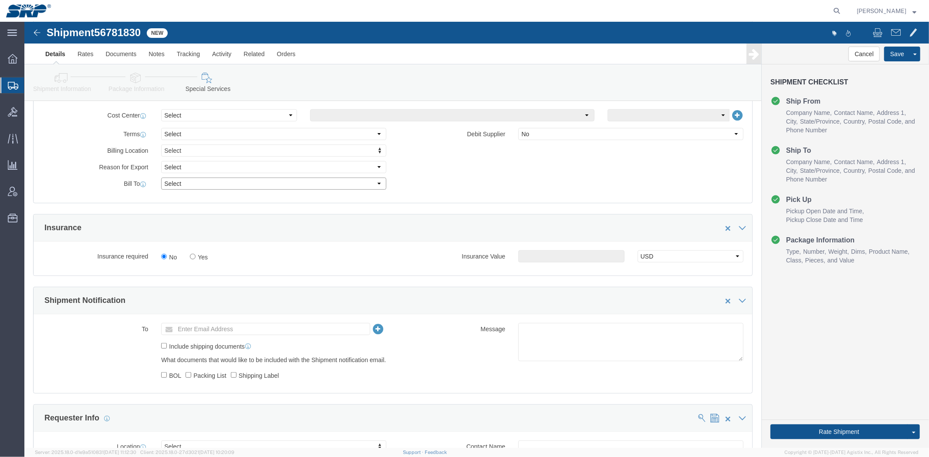
click select "Select Recipient Account Sender/Shipper Third Party Account"
select select "THRD"
click select "Select Recipient Account Sender/Shipper Third Party Account"
select select
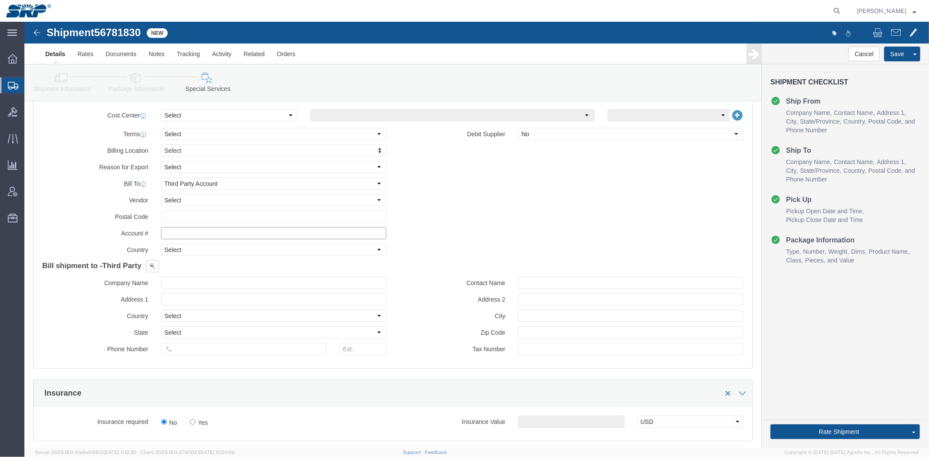
click input "text"
type input "84296522"
click span
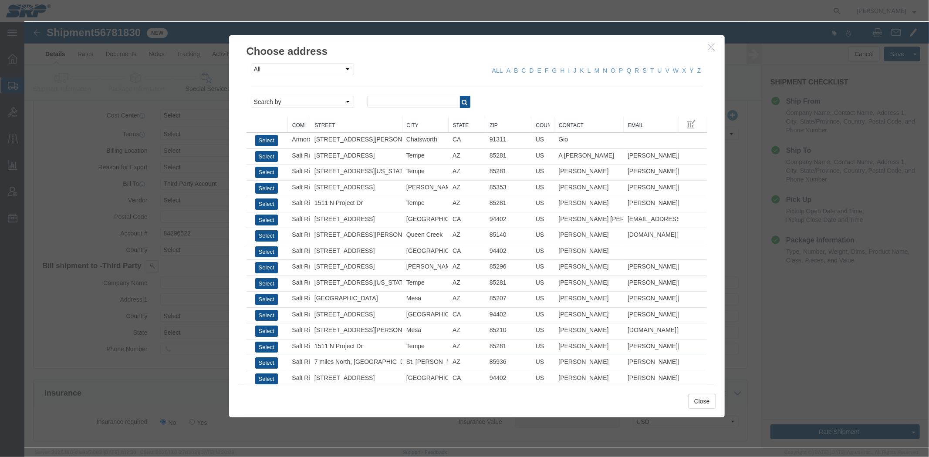
click div "All Company Location Other Personal Shared ALL A B C D E F G H I J K L M N O P …"
click select "Search by Address Book Name City Company Name Contact Name Country CustomerAlia…"
select select "city"
click select "Search by Address Book Name City Company Name Contact Name Country CustomerAlia…"
click input "text"
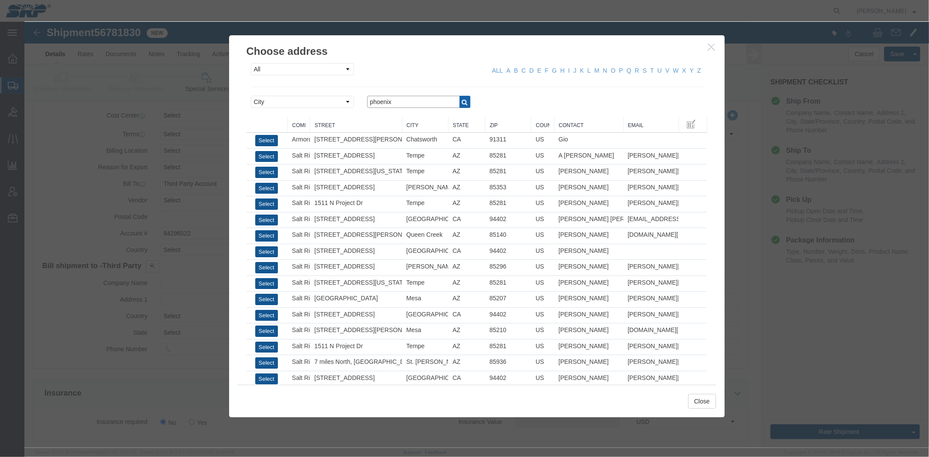
type input "phoenix"
click icon "button"
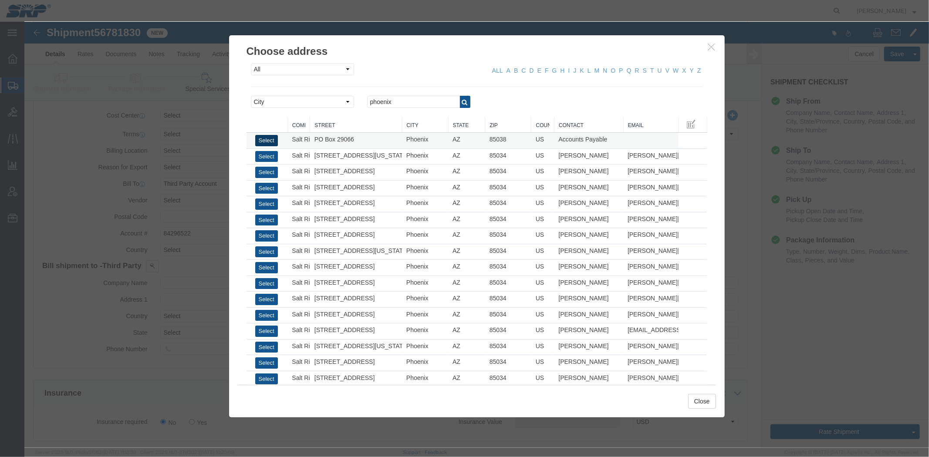
click button "Select"
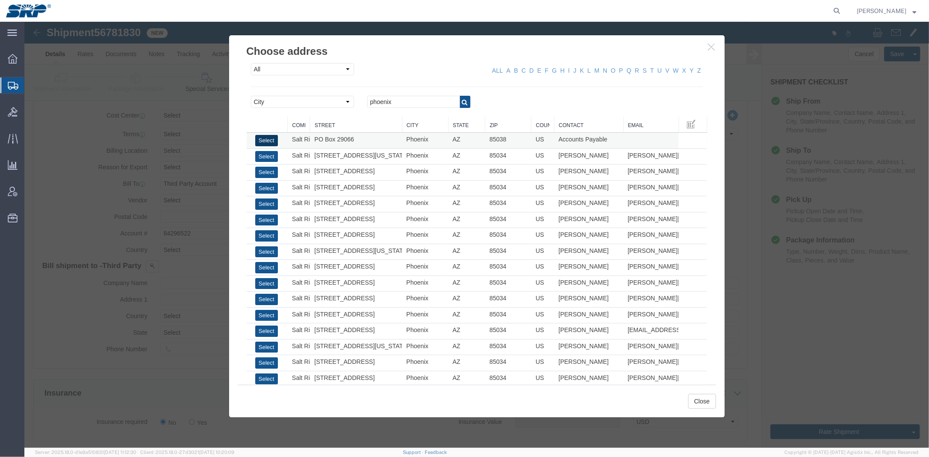
type input "Salt River Project"
type input "PO Box 29066"
select select "US"
type input "6022368759"
type input "Accounts Payable"
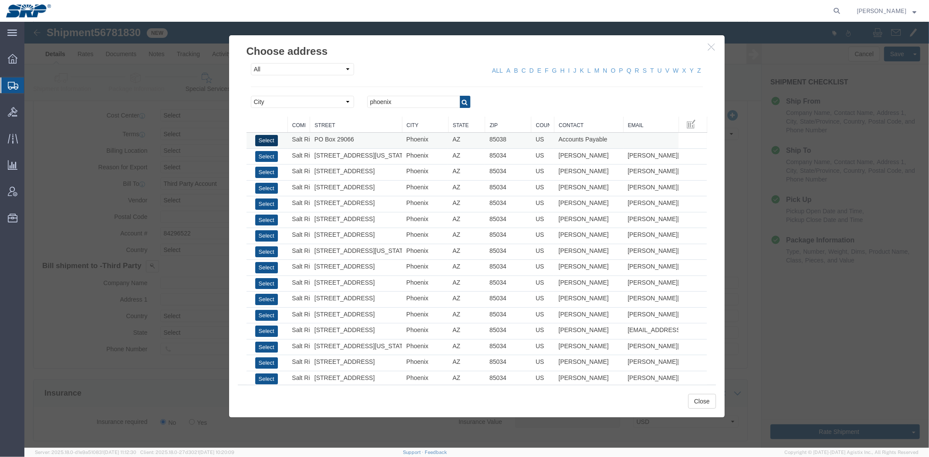
type input "Phoenix"
type input "85038"
select select "AZ"
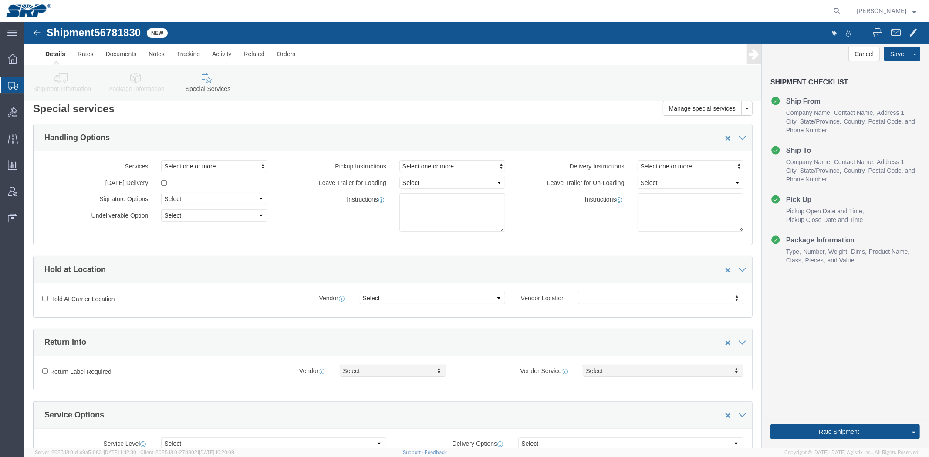
scroll to position [0, 0]
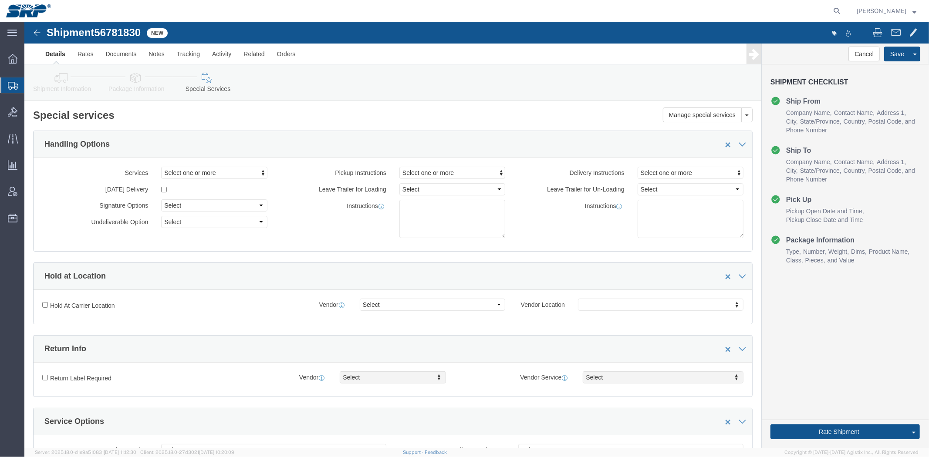
drag, startPoint x: 400, startPoint y: 306, endPoint x: 401, endPoint y: 151, distance: 155.0
click button "Rate Shipment"
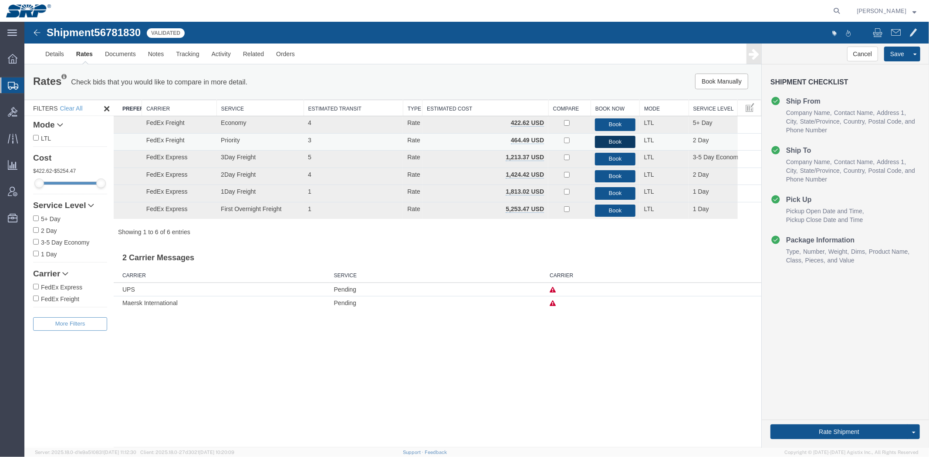
click at [602, 141] on button "Book" at bounding box center [614, 141] width 40 height 13
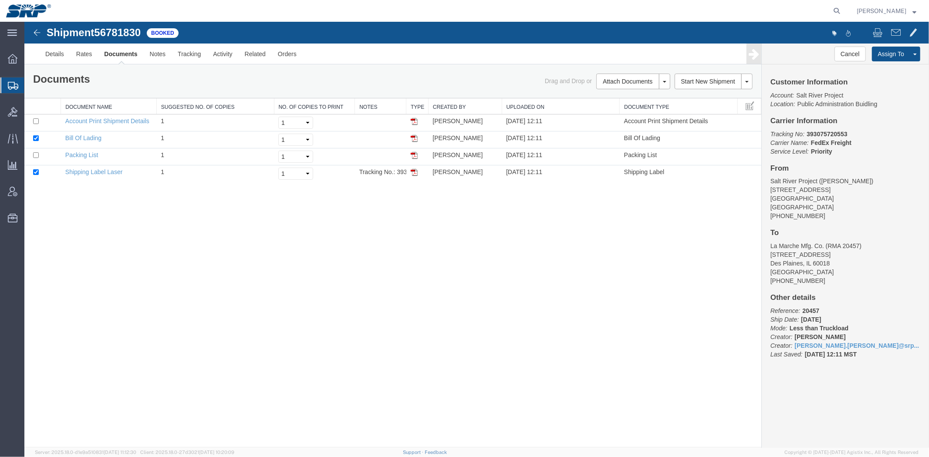
click at [837, 132] on b "393075720553" at bounding box center [826, 133] width 40 height 7
copy b "393075720553"
click at [62, 58] on link "Details" at bounding box center [54, 53] width 31 height 21
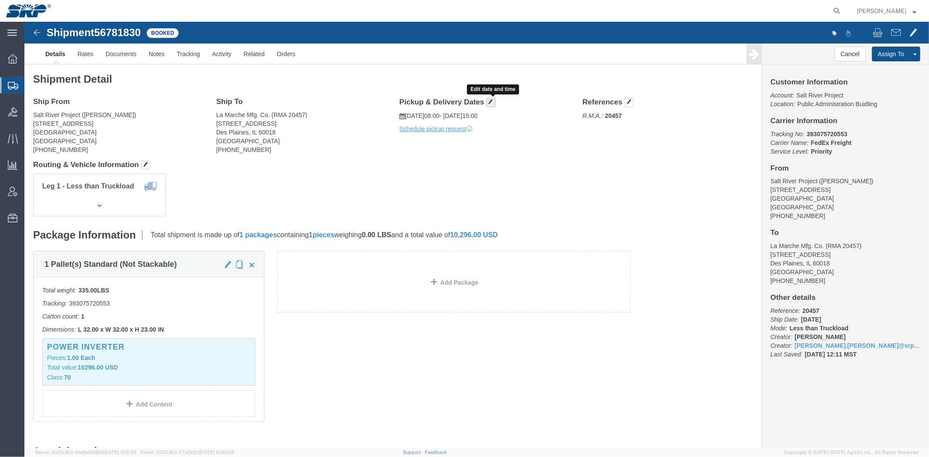
click span "button"
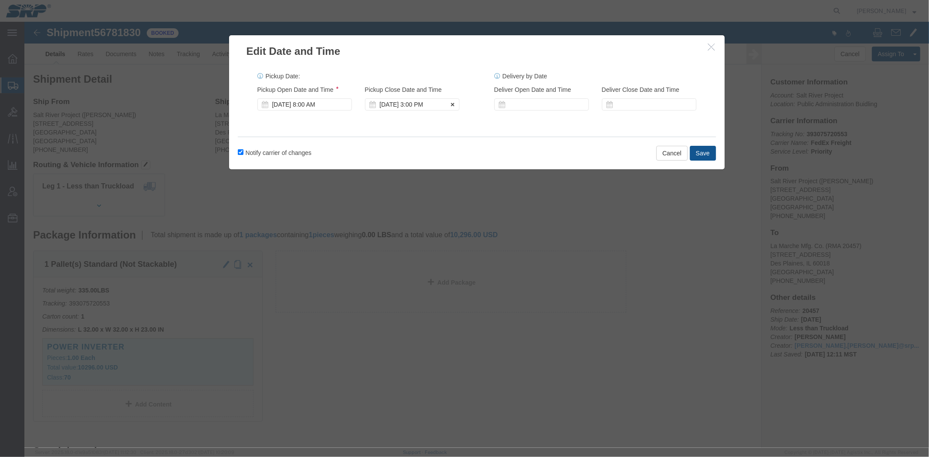
click div "[DATE] 3:00 PM"
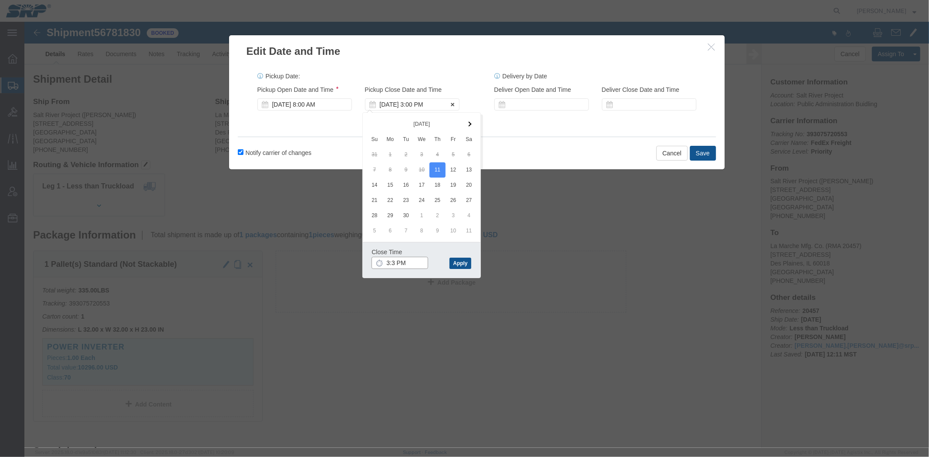
type input "3:30 PM"
click button "Apply"
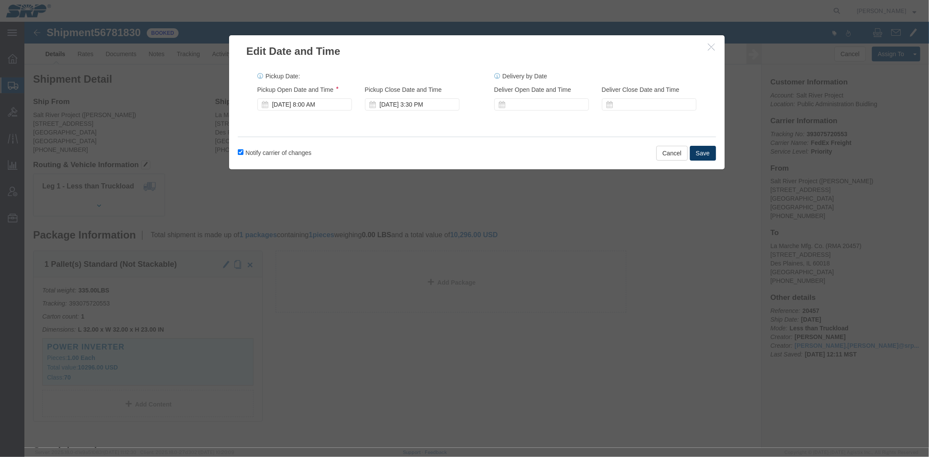
click button "Save"
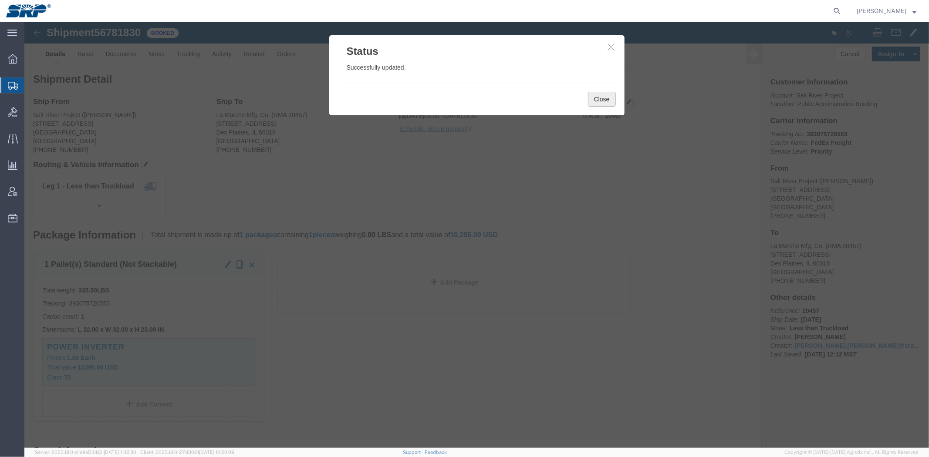
click button "Close"
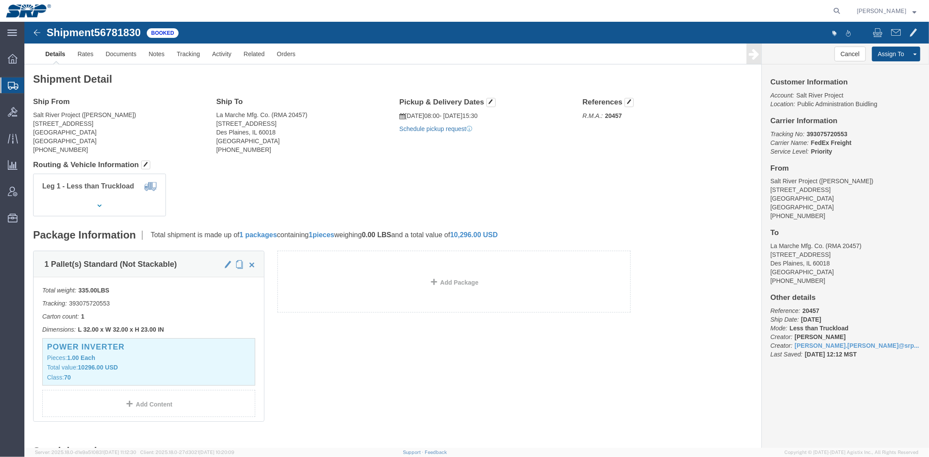
click link "Schedule pickup request"
drag, startPoint x: 59, startPoint y: 99, endPoint x: 67, endPoint y: 99, distance: 7.9
click at [0, 0] on span "Shipment Manager" at bounding box center [0, 0] width 0 height 0
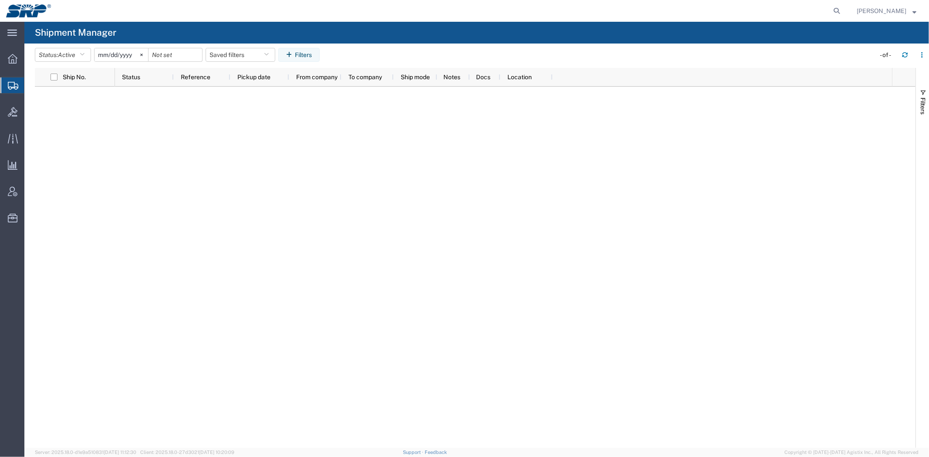
drag, startPoint x: 270, startPoint y: 109, endPoint x: 270, endPoint y: 114, distance: 4.4
click at [270, 113] on div at bounding box center [503, 267] width 777 height 361
